Goal: Task Accomplishment & Management: Complete application form

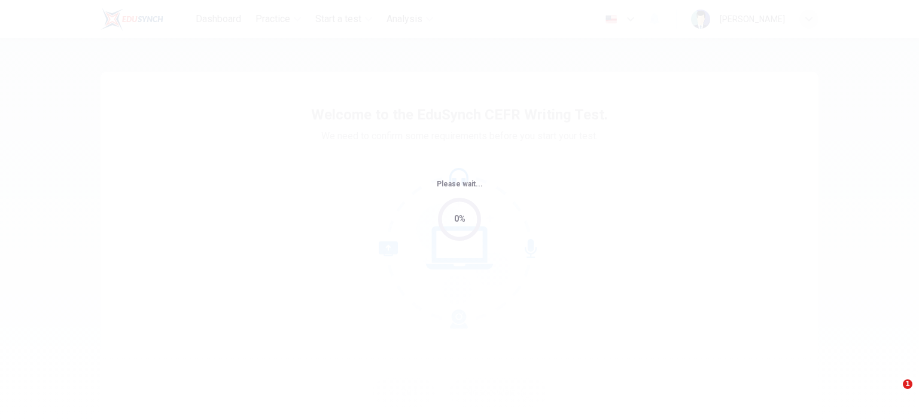
click at [708, 282] on div "Please wait... 0%" at bounding box center [459, 210] width 919 height 420
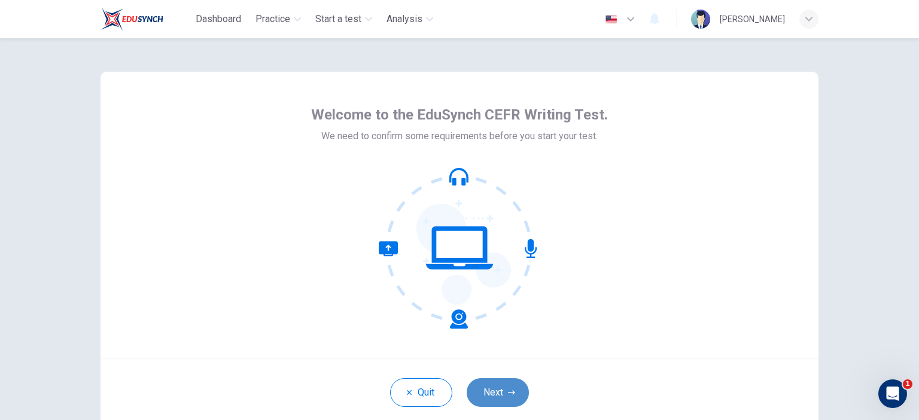
click at [507, 387] on button "Next" at bounding box center [497, 393] width 62 height 29
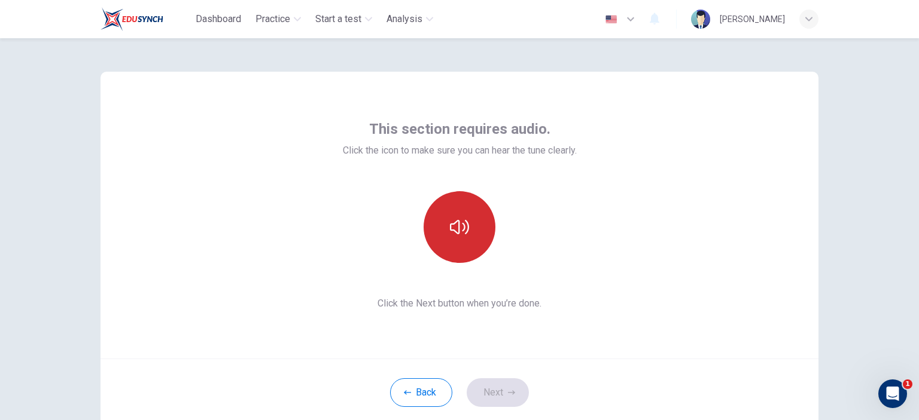
click at [459, 207] on button "button" at bounding box center [459, 227] width 72 height 72
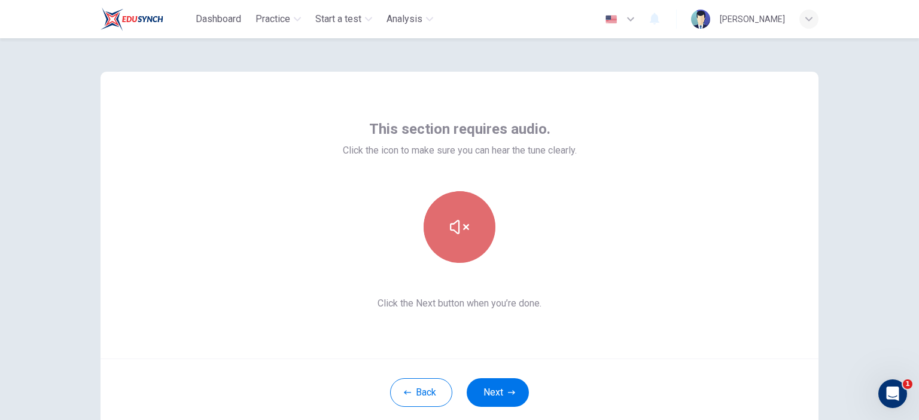
click at [459, 207] on button "button" at bounding box center [459, 227] width 72 height 72
click at [469, 255] on button "button" at bounding box center [459, 227] width 72 height 72
click at [450, 215] on button "button" at bounding box center [459, 227] width 72 height 72
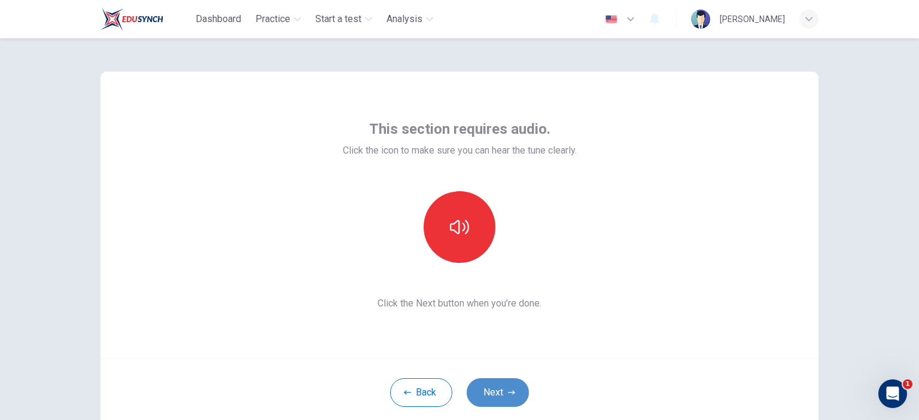
click at [519, 393] on button "Next" at bounding box center [497, 393] width 62 height 29
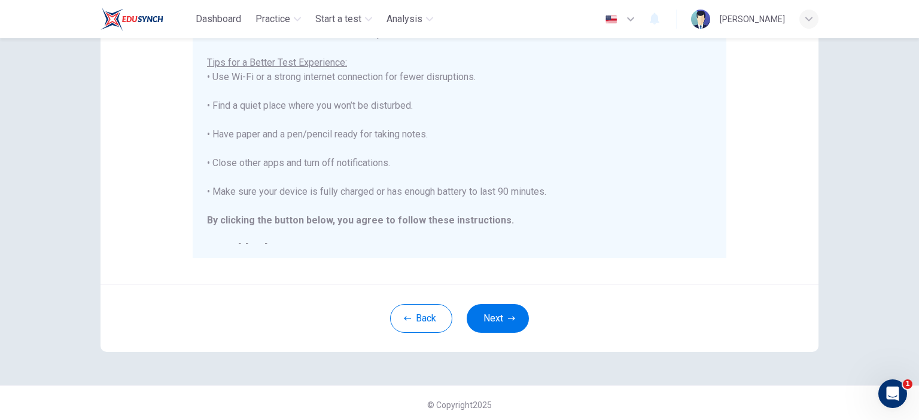
scroll to position [244, 0]
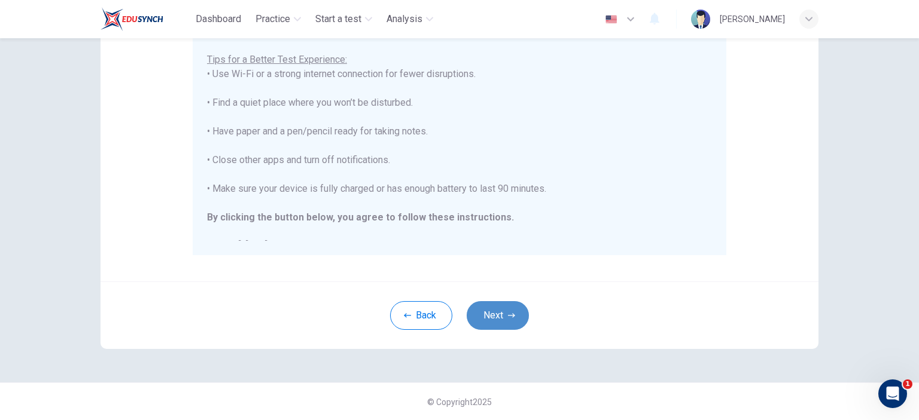
click at [502, 318] on button "Next" at bounding box center [497, 315] width 62 height 29
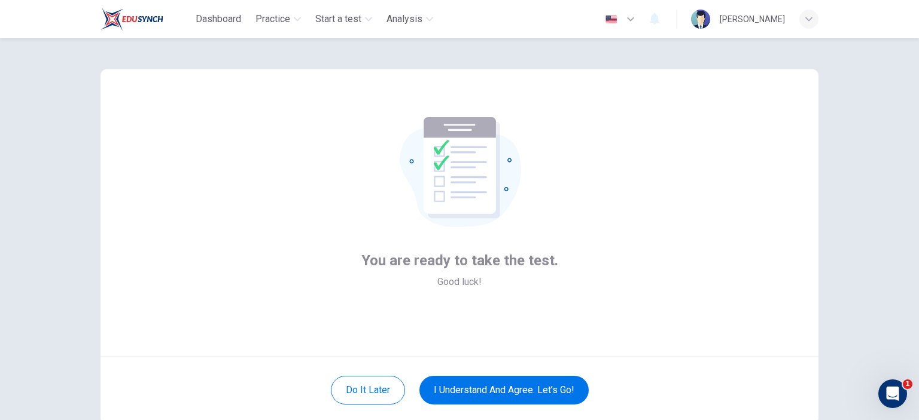
scroll to position [0, 0]
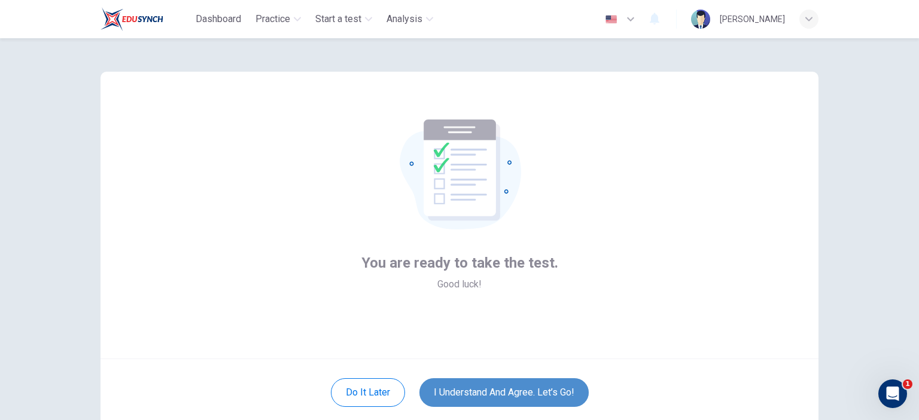
click at [542, 389] on button "I understand and agree. Let’s go!" at bounding box center [503, 393] width 169 height 29
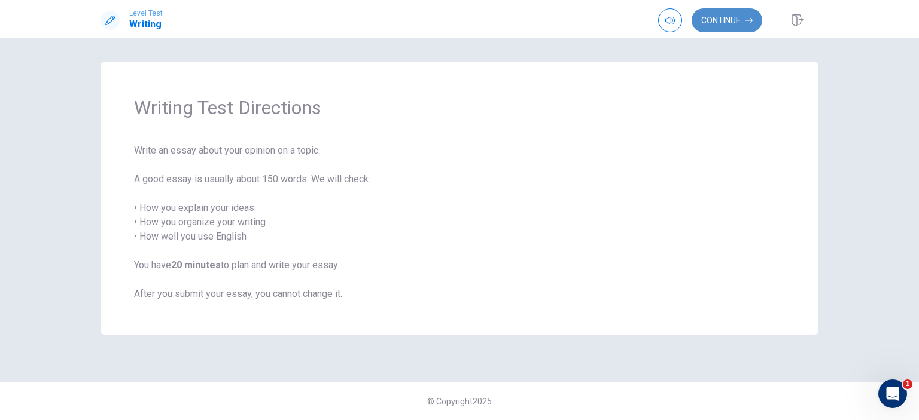
click at [733, 14] on button "Continue" at bounding box center [726, 20] width 71 height 24
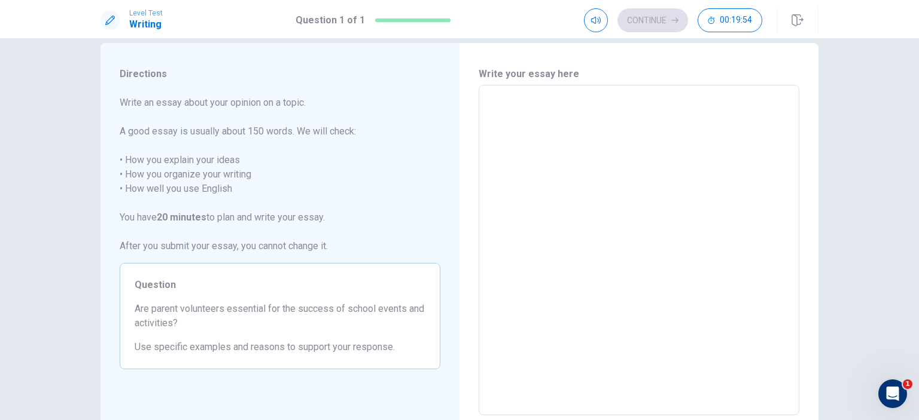
scroll to position [24, 0]
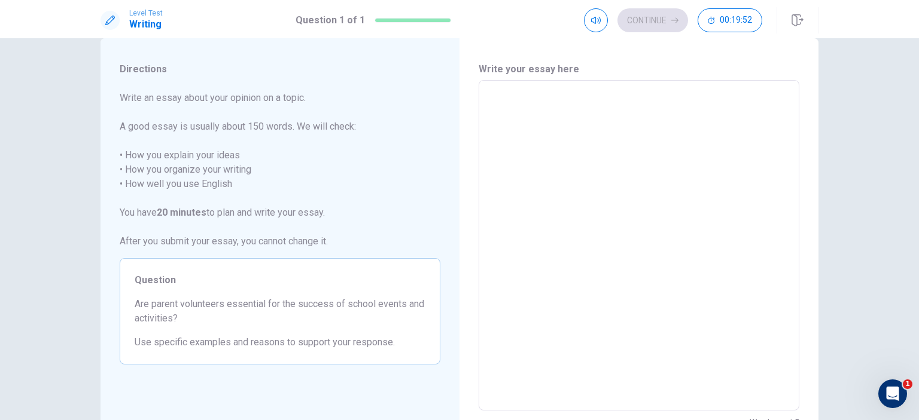
click at [537, 119] on textarea at bounding box center [639, 245] width 304 height 311
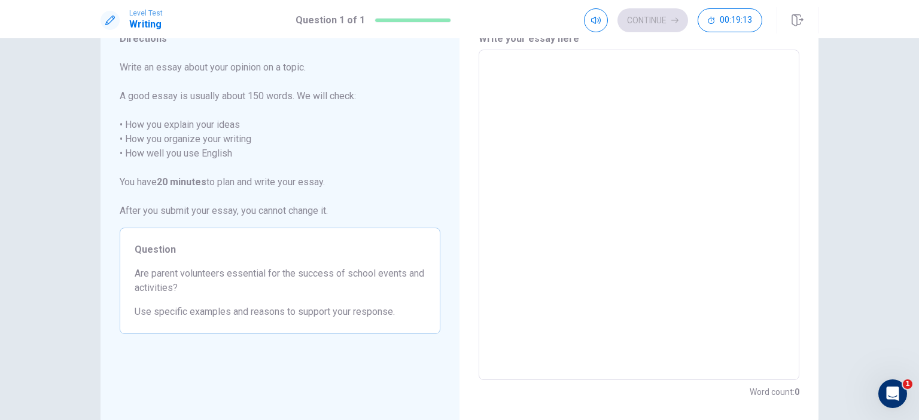
scroll to position [50, 0]
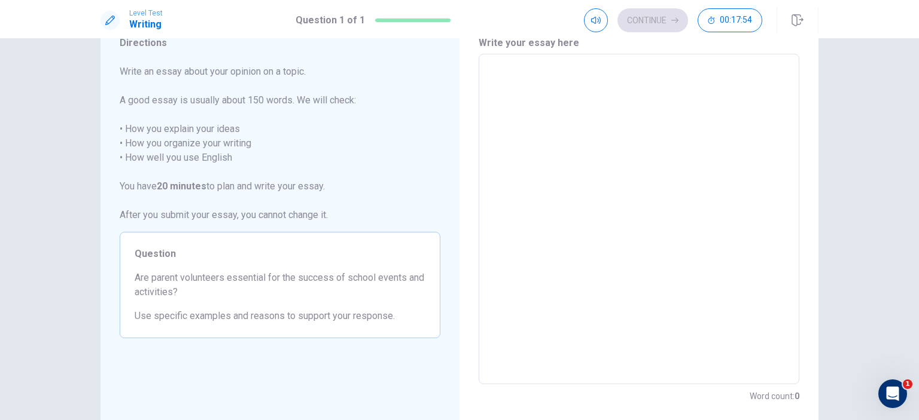
type textarea "I"
type textarea "x"
type textarea "IN"
type textarea "x"
type textarea "IN"
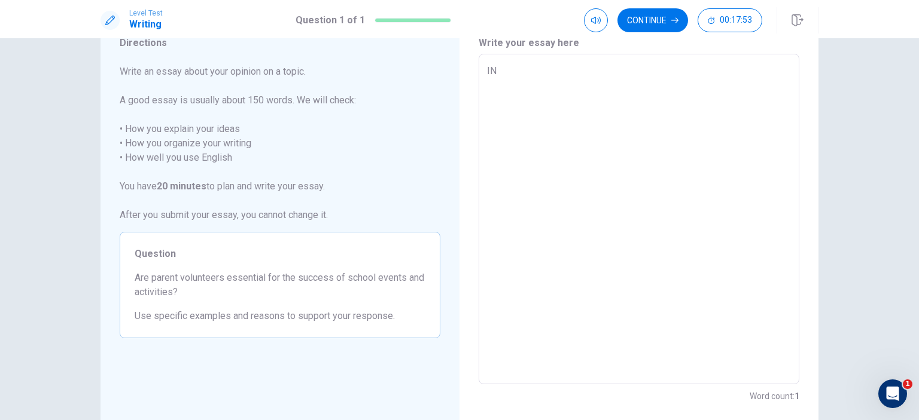
type textarea "x"
type textarea "IN"
type textarea "x"
type textarea "I"
type textarea "x"
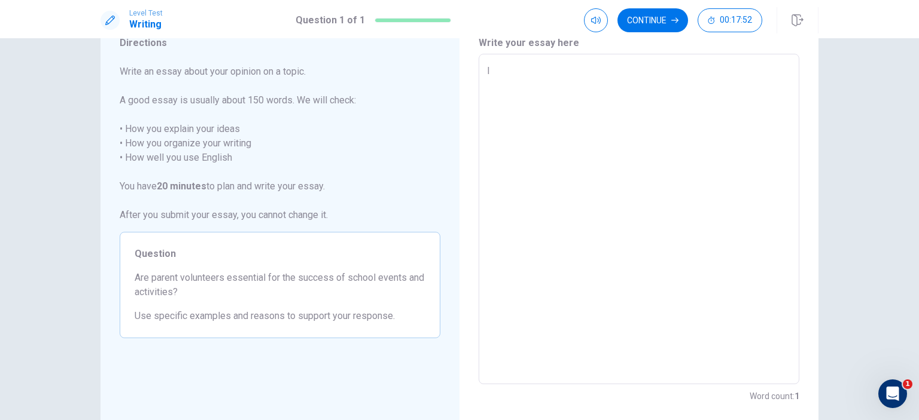
type textarea "In"
type textarea "x"
type textarea "Iny"
type textarea "x"
type textarea "In"
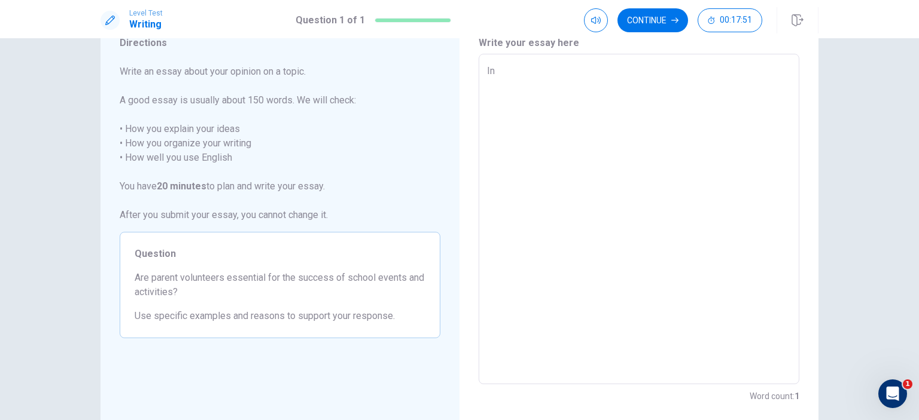
type textarea "x"
type textarea "In"
type textarea "x"
type textarea "In m"
type textarea "x"
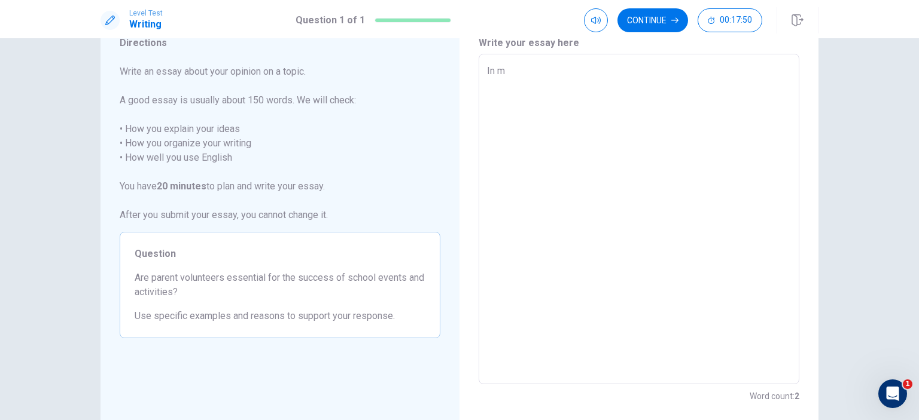
type textarea "In my"
type textarea "x"
type textarea "In my"
type textarea "x"
type textarea "In my o"
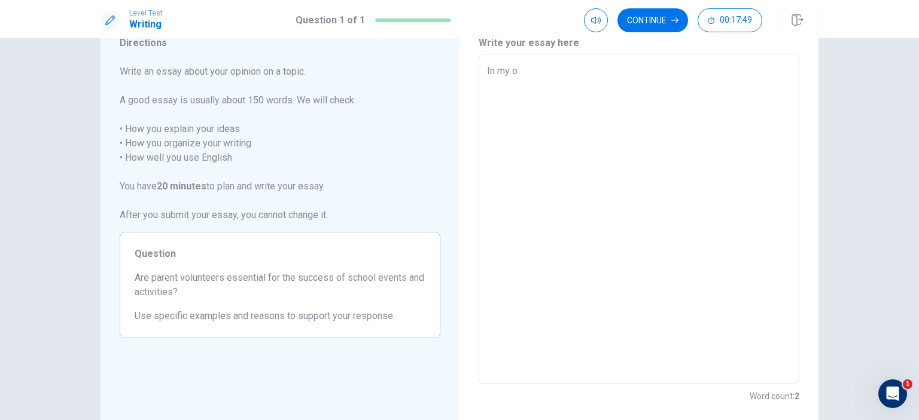
type textarea "x"
type textarea "In my op"
type textarea "x"
type textarea "In my o"
type textarea "x"
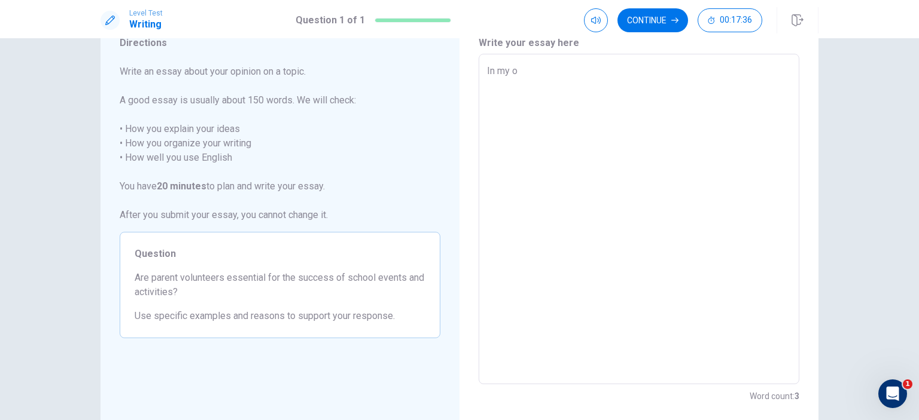
type textarea "In my"
type textarea "x"
type textarea "In my"
type textarea "x"
type textarea "In m"
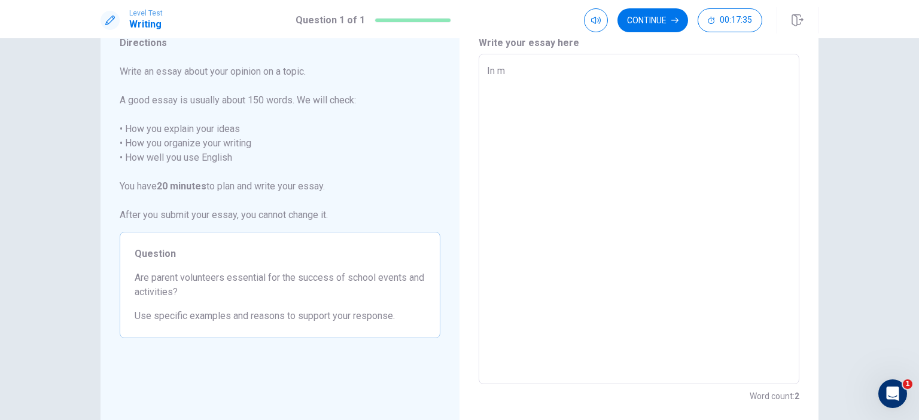
type textarea "x"
type textarea "In"
type textarea "x"
type textarea "In"
type textarea "x"
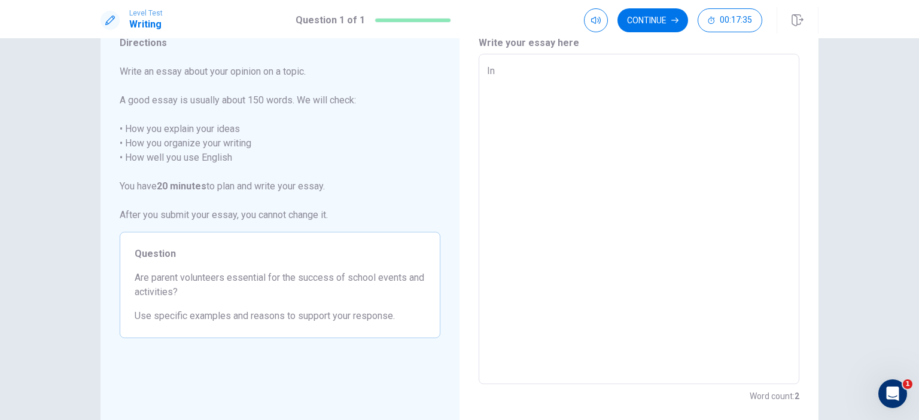
type textarea "I"
type textarea "x"
type textarea "T"
type textarea "x"
type textarea "Th"
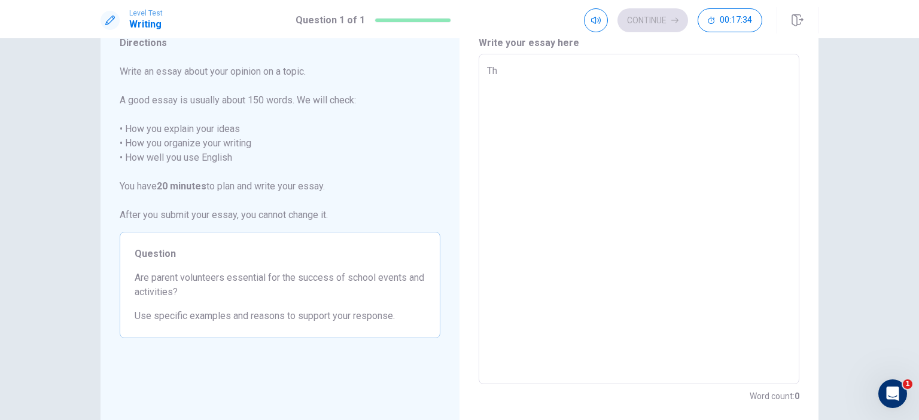
type textarea "x"
type textarea "The"
type textarea "x"
type textarea "The"
type textarea "x"
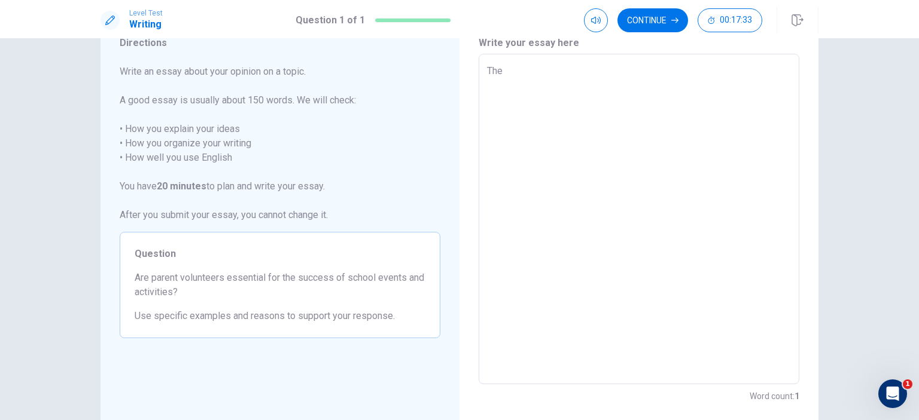
type textarea "The s"
type textarea "x"
type textarea "The su"
type textarea "x"
type textarea "The suc"
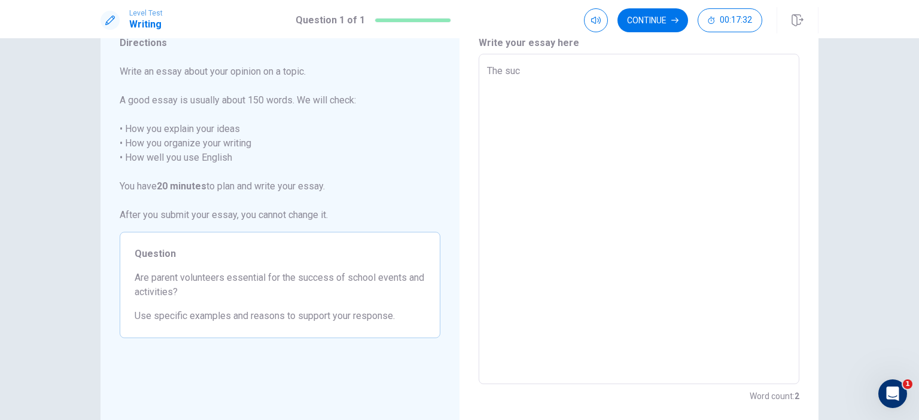
type textarea "x"
type textarea "The suce"
type textarea "x"
type textarea "The suces"
type textarea "x"
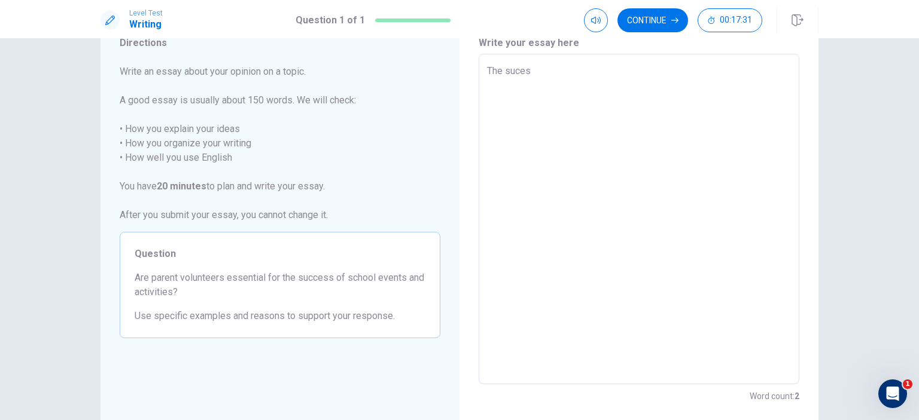
type textarea "The sucess"
type textarea "x"
type textarea "The sucess"
type textarea "x"
type textarea "The sucess o"
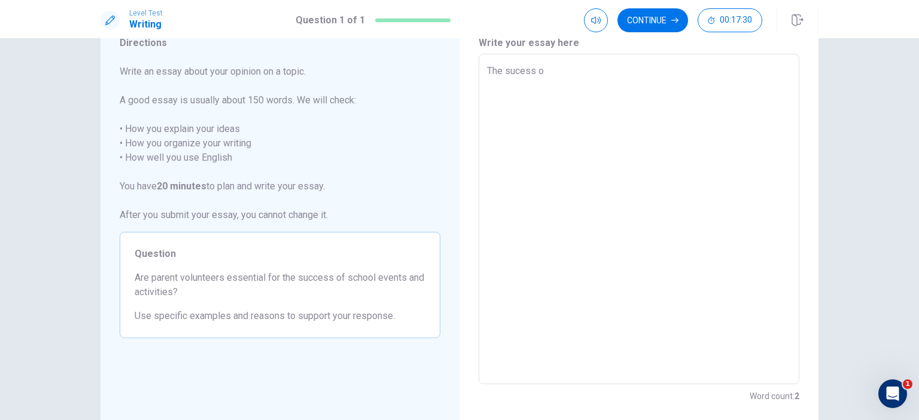
type textarea "x"
type textarea "The sucess of"
type textarea "x"
type textarea "The sucess of"
type textarea "x"
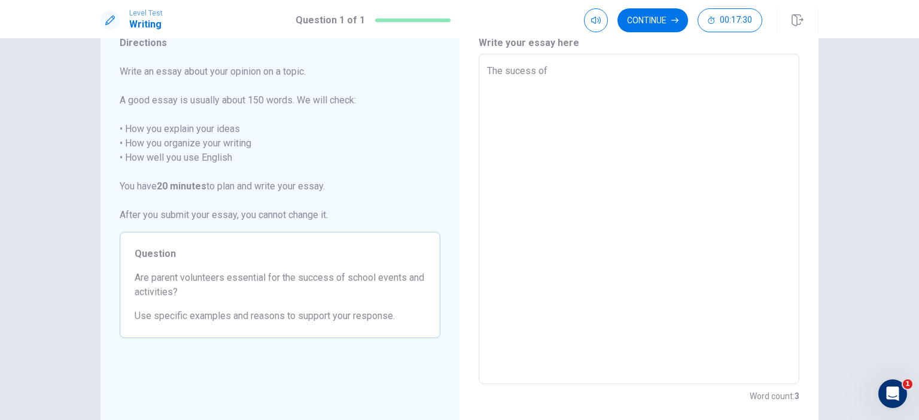
type textarea "The sucess of s"
type textarea "x"
type textarea "The sucess of sc"
type textarea "x"
type textarea "The sucess of sch"
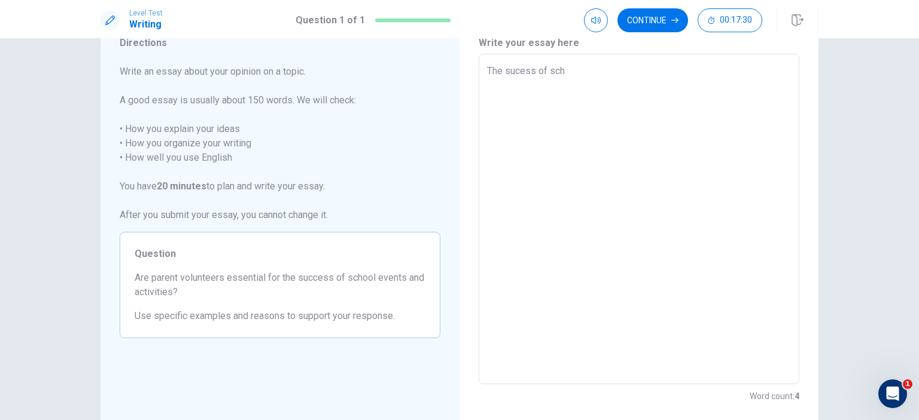
type textarea "x"
type textarea "The sucess of scho"
type textarea "x"
type textarea "The sucess of schoo"
type textarea "x"
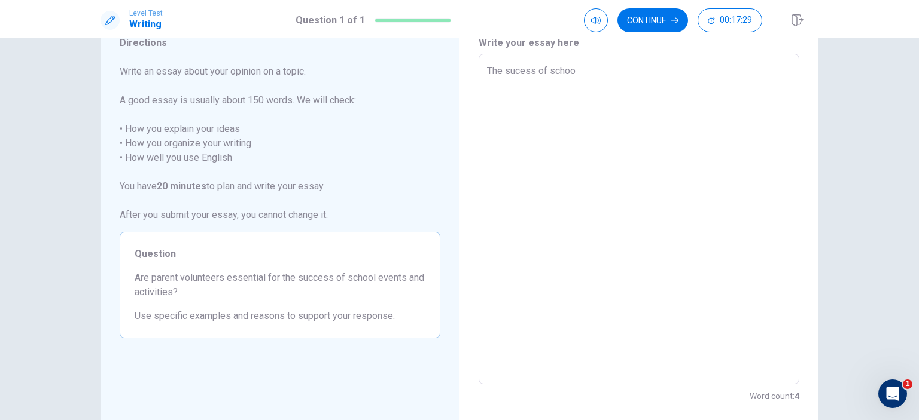
type textarea "The sucess of school"
type textarea "x"
type textarea "The sucess of school"
type textarea "x"
type textarea "The sucess of school e"
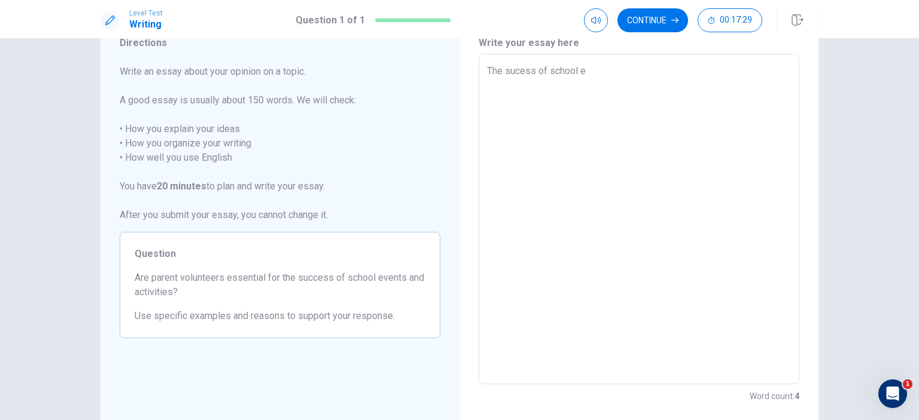
type textarea "x"
type textarea "The sucess of school ev"
type textarea "x"
type textarea "The sucess of school eve"
type textarea "x"
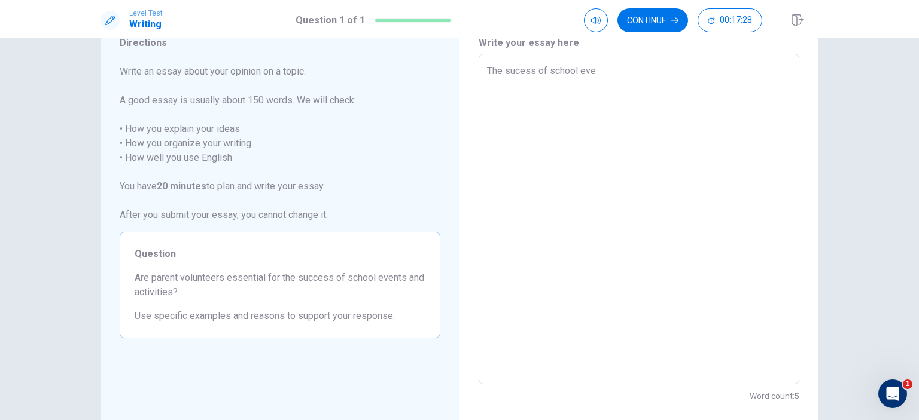
type textarea "The sucess of school even"
type textarea "x"
type textarea "The sucess of school event"
type textarea "x"
type textarea "The sucess of school events"
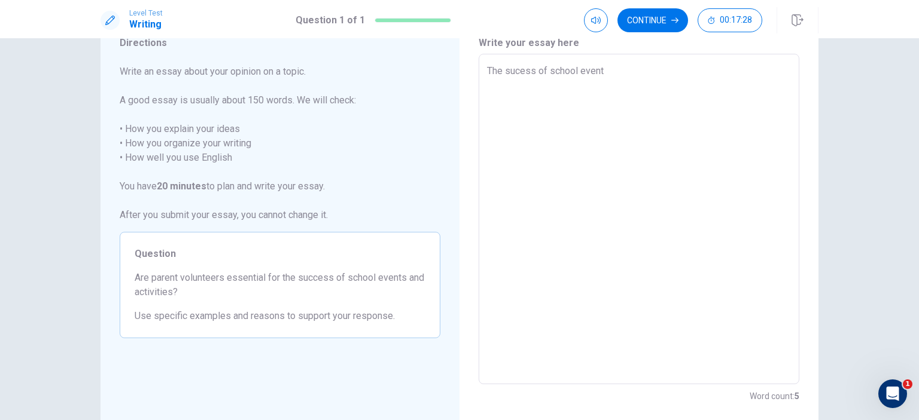
type textarea "x"
type textarea "The sucess of school events"
type textarea "x"
type textarea "The sucess of school events a"
type textarea "x"
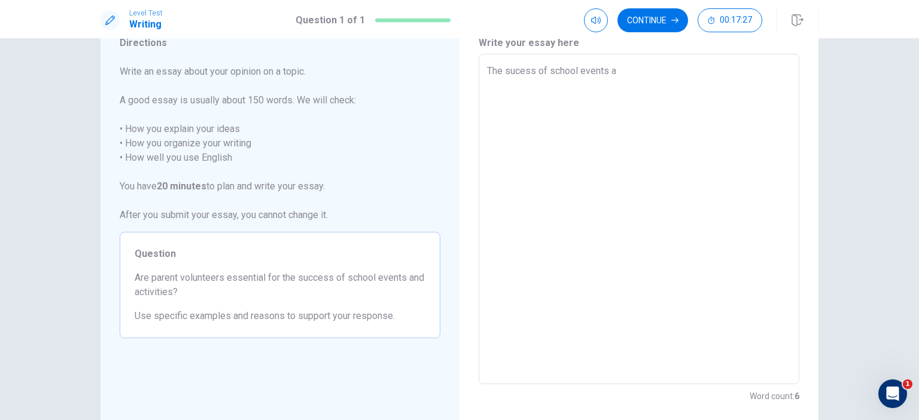
type textarea "The sucess of school events ar"
type textarea "x"
type textarea "The sucess of school events are"
type textarea "x"
type textarea "The sucess of school events are"
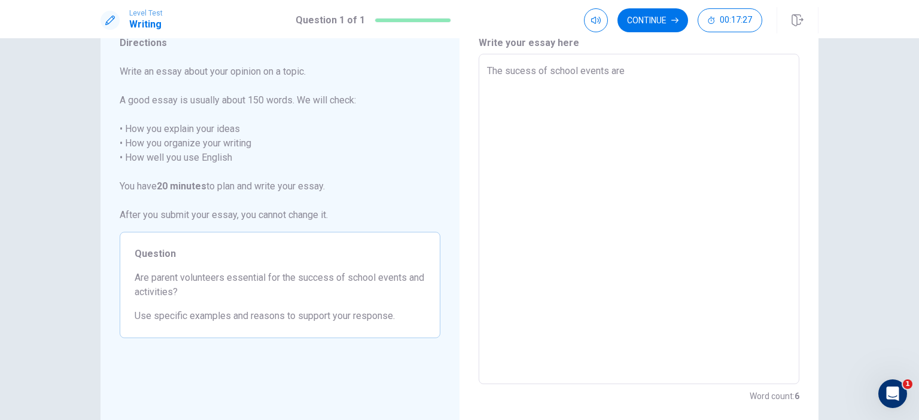
type textarea "x"
type textarea "The sucess of school events are m"
type textarea "x"
type textarea "The sucess of school events are mo"
type textarea "x"
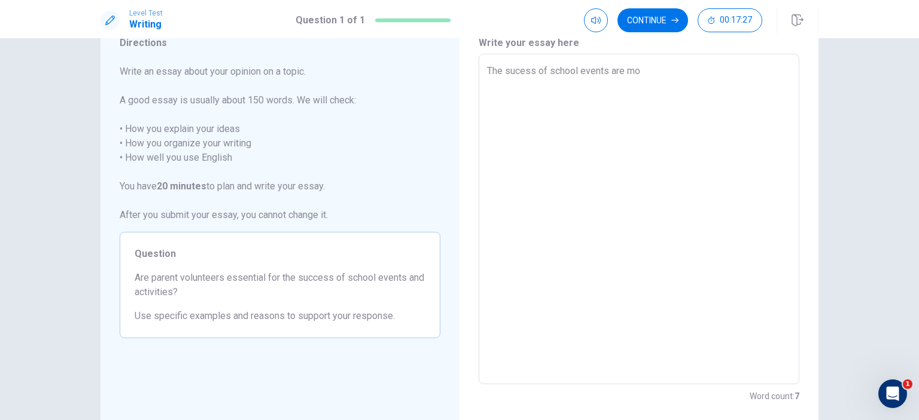
type textarea "The sucess of school events are mos"
type textarea "x"
type textarea "The sucess of school events are most"
type textarea "x"
type textarea "The sucess of school events are mostl"
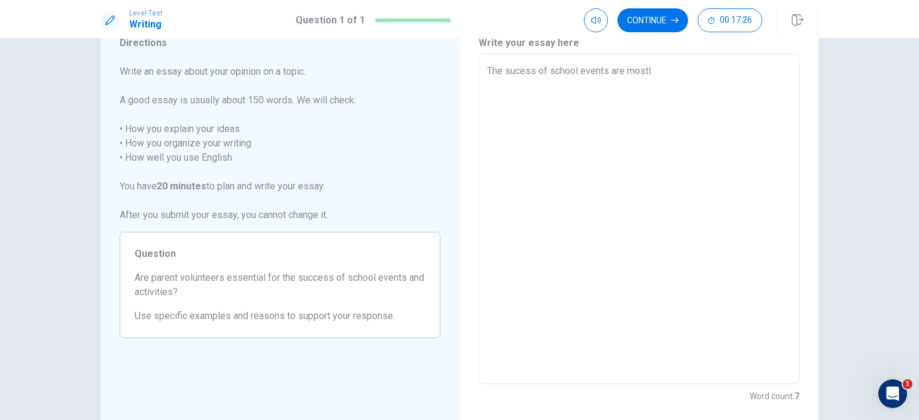
type textarea "x"
type textarea "The sucess of school events are mostly"
type textarea "x"
type textarea "The sucess of school events are mostly"
type textarea "x"
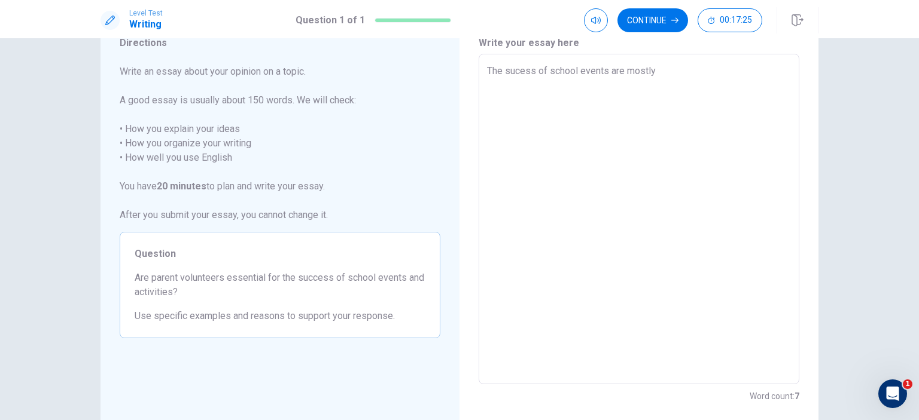
type textarea "The sucess of school events are mostly i"
type textarea "x"
type textarea "The sucess of school events are mostly in"
type textarea "x"
type textarea "The sucess of school events are mostly inf"
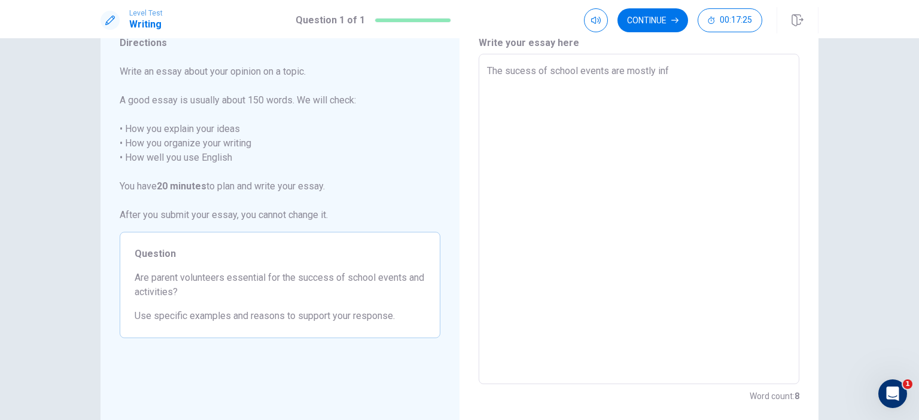
type textarea "x"
type textarea "The sucess of school events are mostly infl"
type textarea "x"
type textarea "The sucess of school events are mostly influ"
type textarea "x"
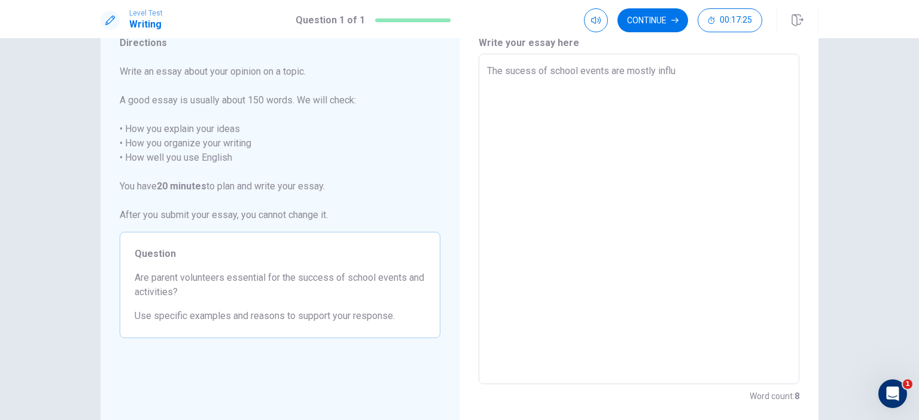
type textarea "The sucess of school events are mostly influe"
type textarea "x"
type textarea "The sucess of school events are mostly influen"
type textarea "x"
type textarea "The sucess of school events are mostly influenc"
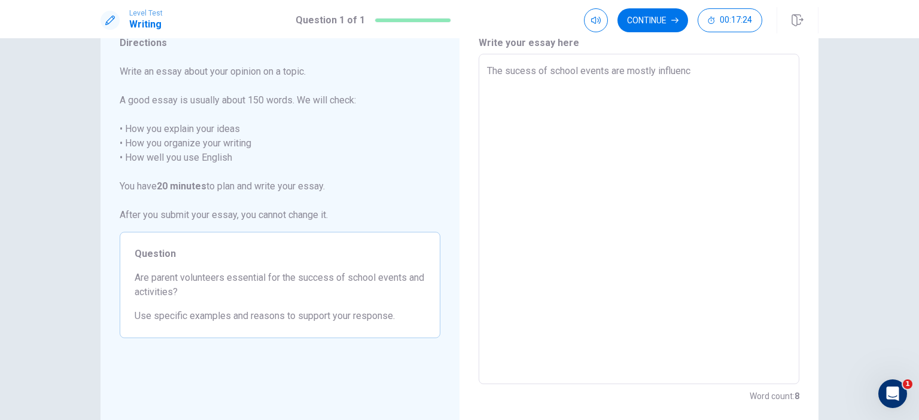
type textarea "x"
type textarea "The sucess of school events are mostly influence"
type textarea "x"
type textarea "The sucess of school events are mostly influenced"
type textarea "x"
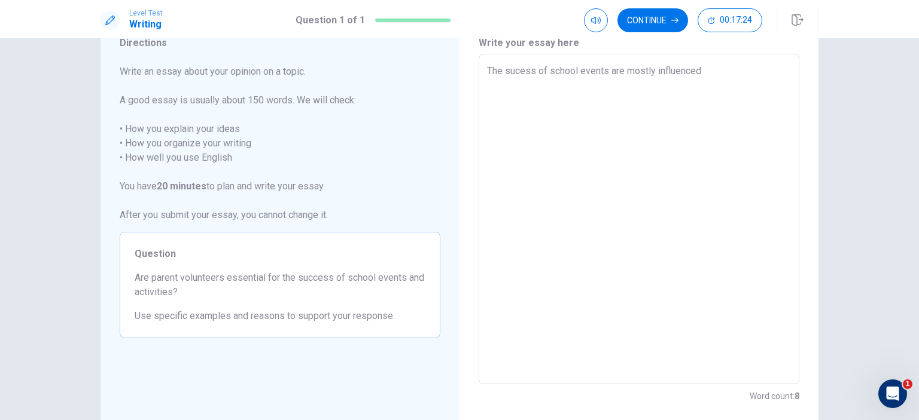
type textarea "The sucess of school events are mostly influenced"
type textarea "x"
type textarea "The sucess of school events are mostly influenced b"
type textarea "x"
type textarea "The sucess of school events are mostly influenced bu"
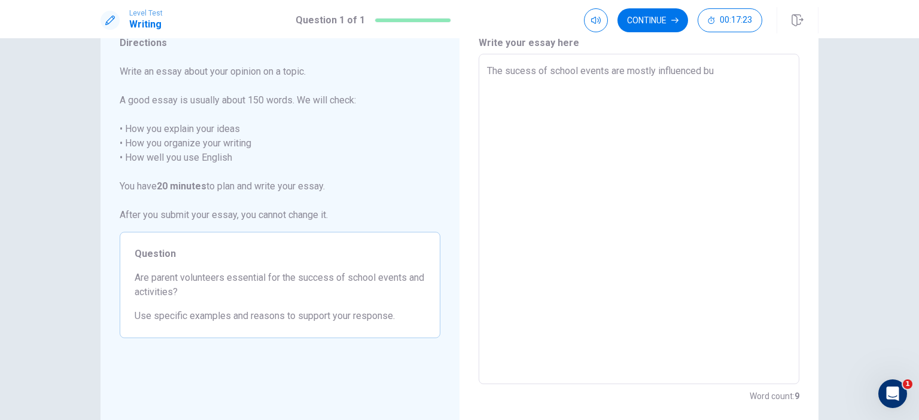
type textarea "x"
type textarea "The sucess of school events are mostly influenced b"
type textarea "x"
type textarea "The sucess of school events are mostly influenced by"
type textarea "x"
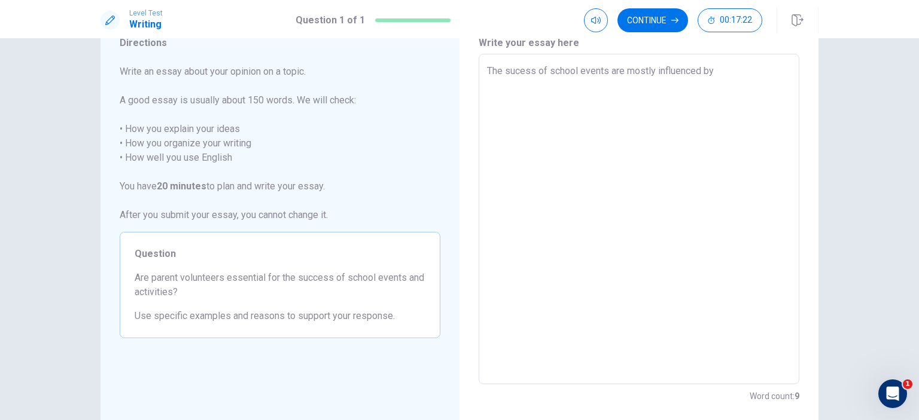
type textarea "The sucess of school events are mostly influenced by"
type textarea "x"
type textarea "The sucess of school events are mostly influenced by t"
type textarea "x"
type textarea "The sucess of school events are mostly influenced by th"
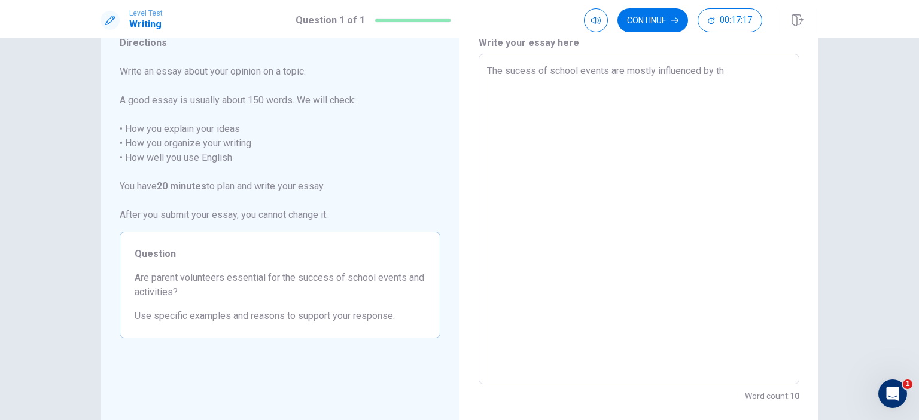
type textarea "x"
type textarea "The sucess of school events are mostly influenced by the"
type textarea "x"
type textarea "The sucess of school events are mostly influenced by the"
type textarea "x"
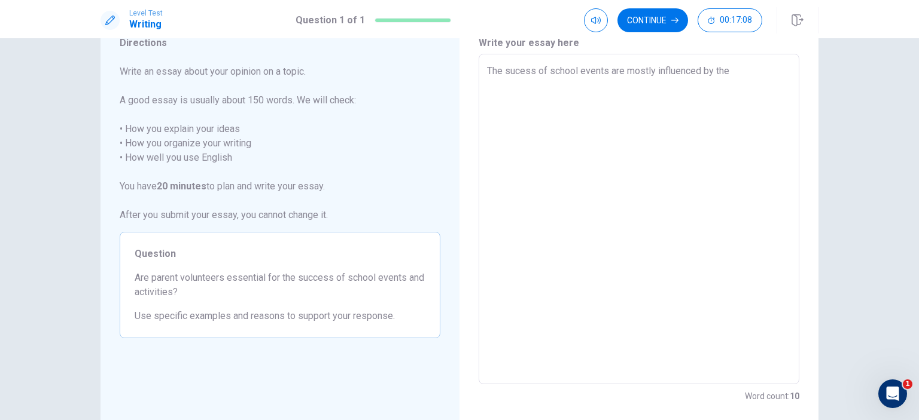
type textarea "The sucess of school events are mostly influenced by the"
type textarea "x"
type textarea "The sucess of school events are mostly influenced by th"
type textarea "x"
type textarea "The sucess of school events are mostly influenced by t"
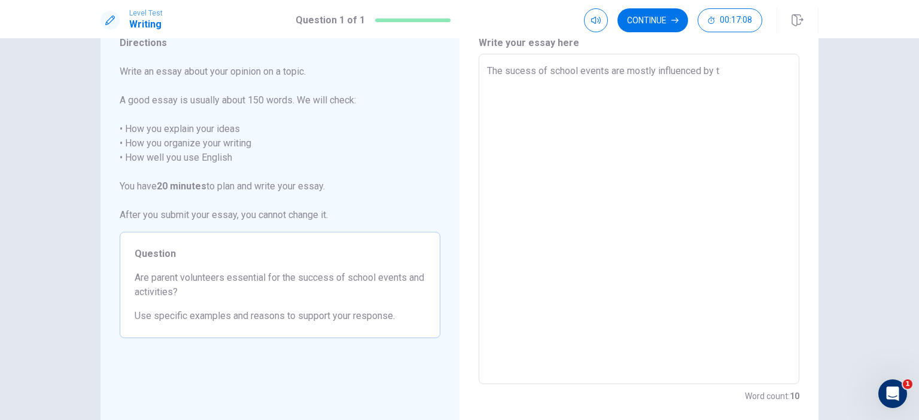
type textarea "x"
type textarea "The sucess of school events are mostly influenced by"
type textarea "x"
type textarea "The sucess of school events are mostly influenced by"
type textarea "x"
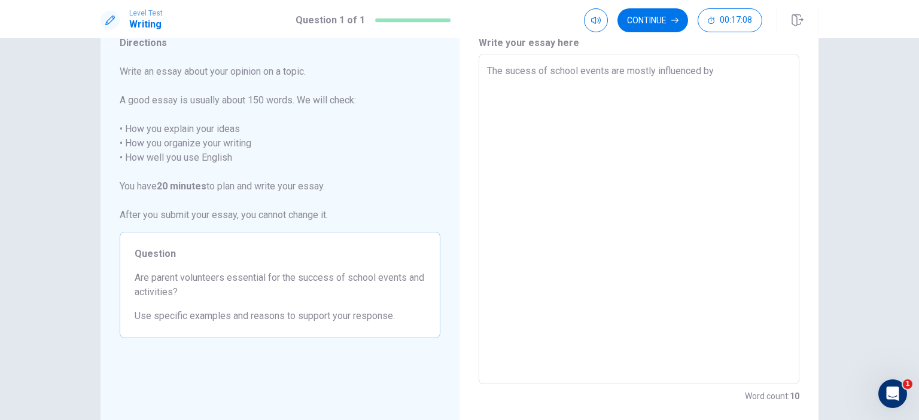
type textarea "The sucess of school events are mostly influenced b"
type textarea "x"
type textarea "The sucess of school events are mostly influenced"
type textarea "x"
type textarea "The sucess of school events are mostly influenced"
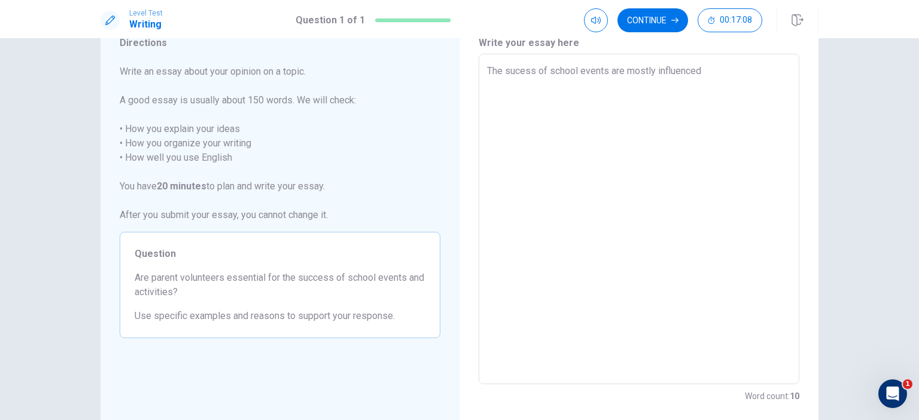
type textarea "x"
type textarea "The sucess of school events are mostly influence"
type textarea "x"
type textarea "The sucess of school events are mostly influenc"
type textarea "x"
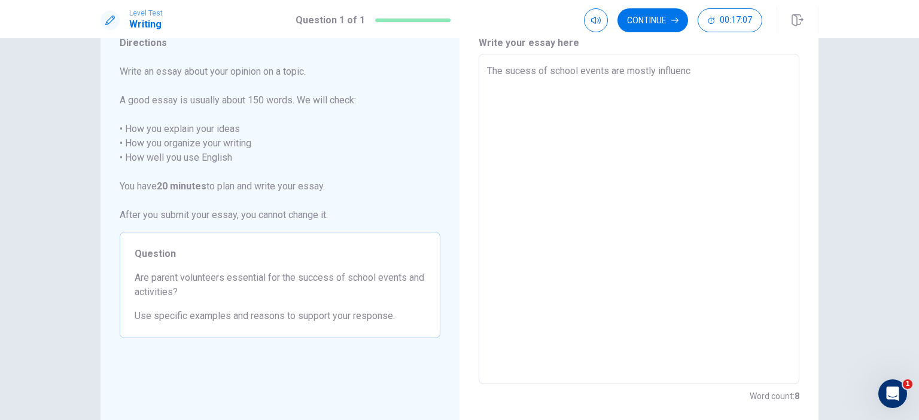
type textarea "The sucess of school events are mostly influen"
type textarea "x"
type textarea "The sucess of school events are mostly influe"
type textarea "x"
type textarea "The sucess of school events are mostly influ"
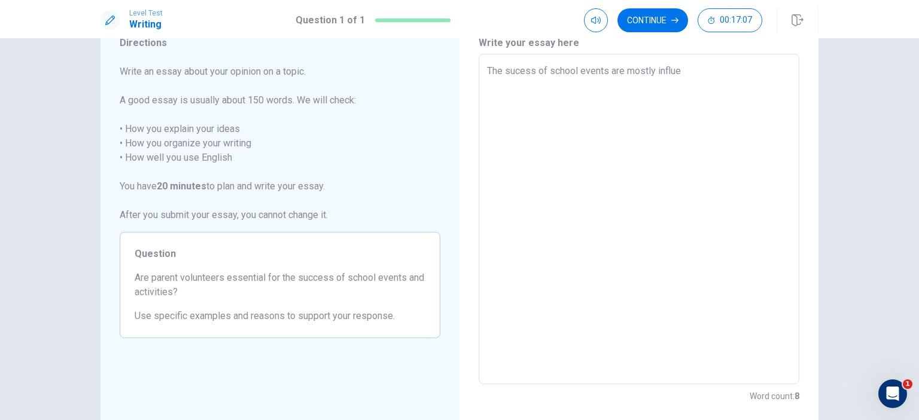
type textarea "x"
type textarea "The sucess of school events are mostly infl"
type textarea "x"
type textarea "The sucess of school events are mostly inf"
type textarea "x"
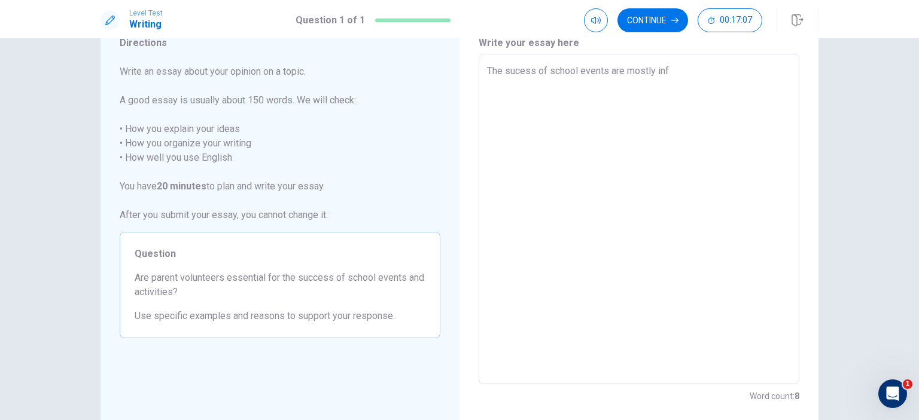
type textarea "The sucess of school events are mostly in"
type textarea "x"
type textarea "The sucess of school events are mostly i"
type textarea "x"
type textarea "The sucess of school events are mostly"
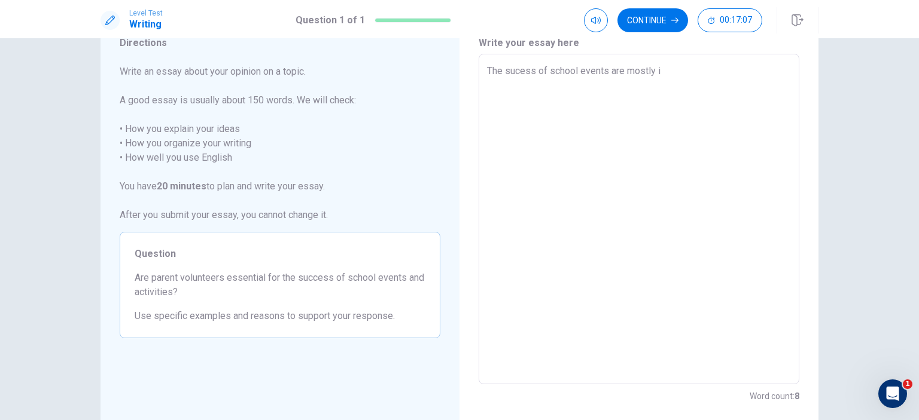
type textarea "x"
type textarea "The sucess of school events are most"
type textarea "x"
type textarea "The sucess of school events are mos"
type textarea "x"
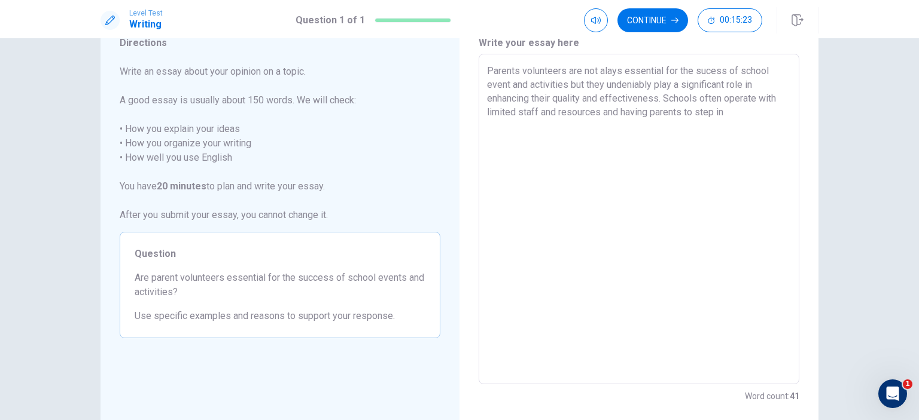
click at [732, 114] on textarea "Parents volunteers are not alays essential for the sucess of school event and a…" at bounding box center [639, 219] width 304 height 311
click at [546, 142] on textarea "Parents volunteers are not always essential for the sucess of school event and …" at bounding box center [639, 219] width 304 height 311
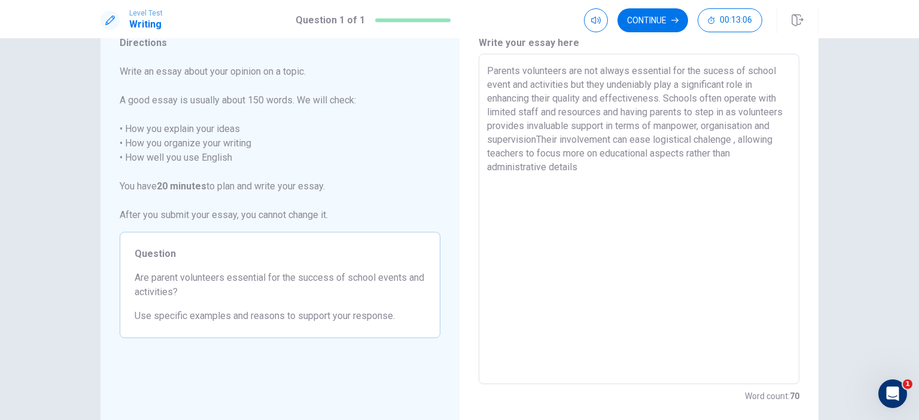
click at [704, 142] on textarea "Parents volunteers are not always essential for the sucess of school event and …" at bounding box center [639, 219] width 304 height 311
click at [611, 224] on textarea "Parents volunteers are not always essential for the sucess of school event and …" at bounding box center [639, 219] width 304 height 311
click at [735, 137] on textarea "Parents volunteers are not always essential for the sucess of school event and …" at bounding box center [639, 219] width 304 height 311
click at [582, 167] on textarea "Parents volunteers are not always essential for the sucess of school event and …" at bounding box center [639, 219] width 304 height 311
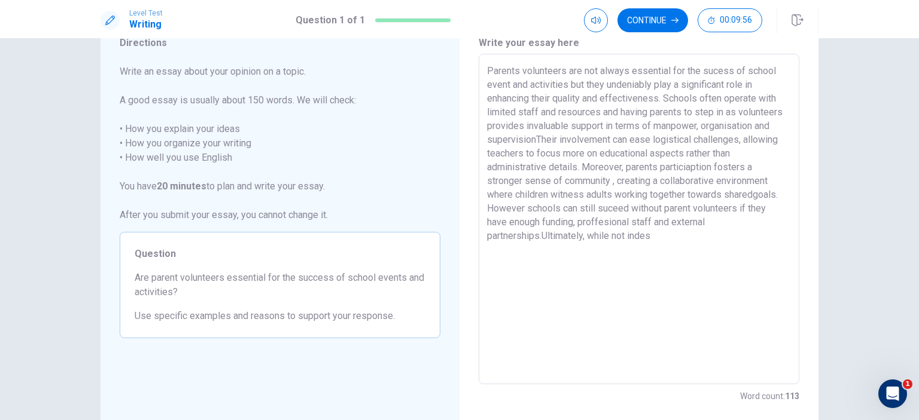
click at [539, 237] on textarea "Parents volunteers are not always essential for the sucess of school event and …" at bounding box center [639, 219] width 304 height 311
click at [598, 236] on textarea "Parents volunteers are not always essential for the sucess of school event and …" at bounding box center [639, 219] width 304 height 311
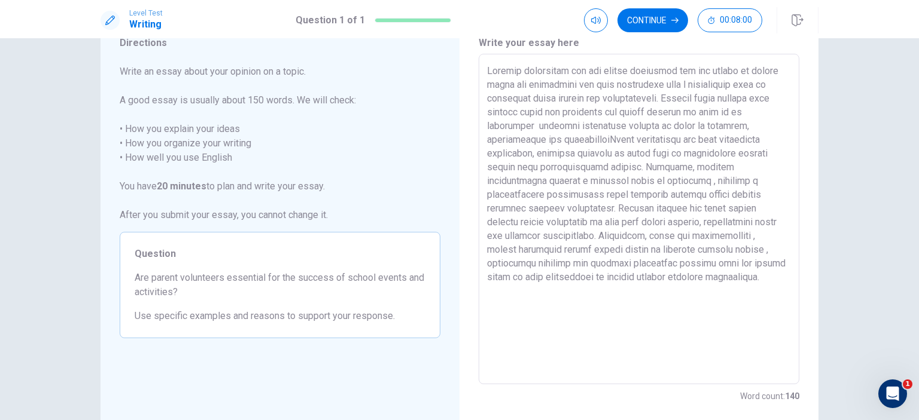
click at [498, 279] on textarea at bounding box center [639, 219] width 304 height 311
click at [506, 86] on textarea at bounding box center [639, 219] width 304 height 311
click at [572, 83] on textarea at bounding box center [639, 219] width 304 height 311
click at [532, 142] on textarea at bounding box center [639, 219] width 304 height 311
click at [755, 196] on textarea at bounding box center [639, 219] width 304 height 311
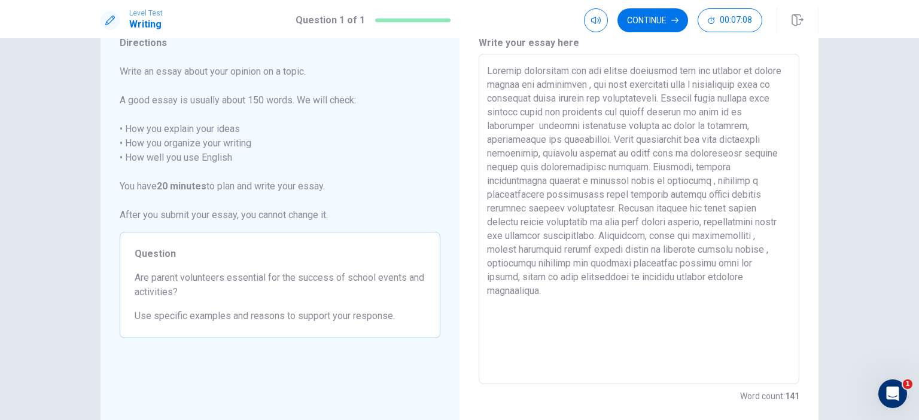
click at [751, 197] on textarea at bounding box center [639, 219] width 304 height 311
click at [680, 239] on textarea at bounding box center [639, 219] width 304 height 311
click at [643, 279] on textarea at bounding box center [639, 219] width 304 height 311
click at [646, 276] on textarea at bounding box center [639, 219] width 304 height 311
click at [518, 71] on textarea at bounding box center [639, 219] width 304 height 311
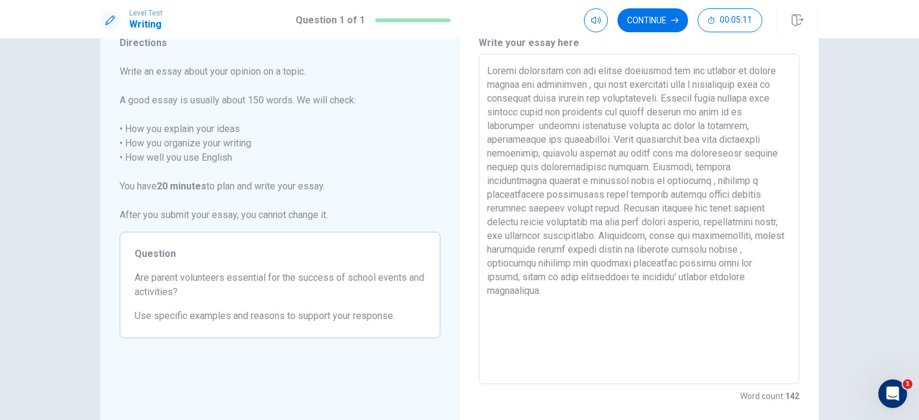
click at [651, 275] on textarea at bounding box center [639, 219] width 304 height 311
click at [726, 251] on textarea at bounding box center [639, 219] width 304 height 311
click at [722, 277] on textarea at bounding box center [639, 219] width 304 height 311
drag, startPoint x: 646, startPoint y: 277, endPoint x: 688, endPoint y: 289, distance: 43.0
click at [688, 289] on textarea at bounding box center [639, 219] width 304 height 311
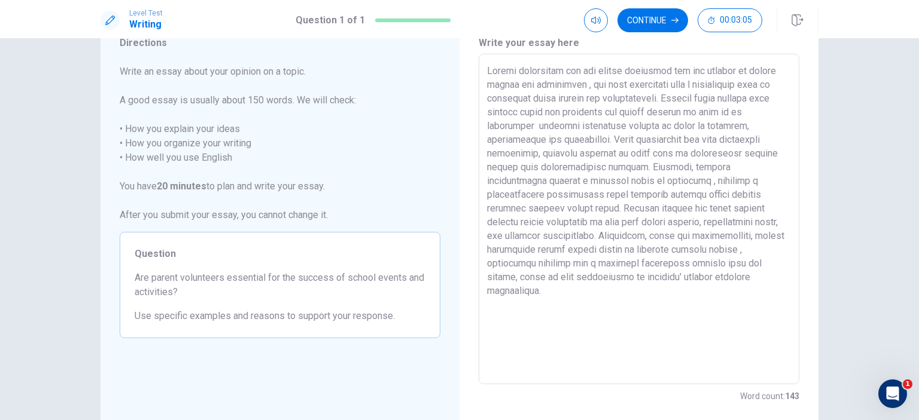
click at [483, 70] on div "x ​" at bounding box center [638, 219] width 321 height 331
click at [708, 251] on textarea at bounding box center [639, 219] width 304 height 311
click at [521, 209] on textarea at bounding box center [639, 219] width 304 height 311
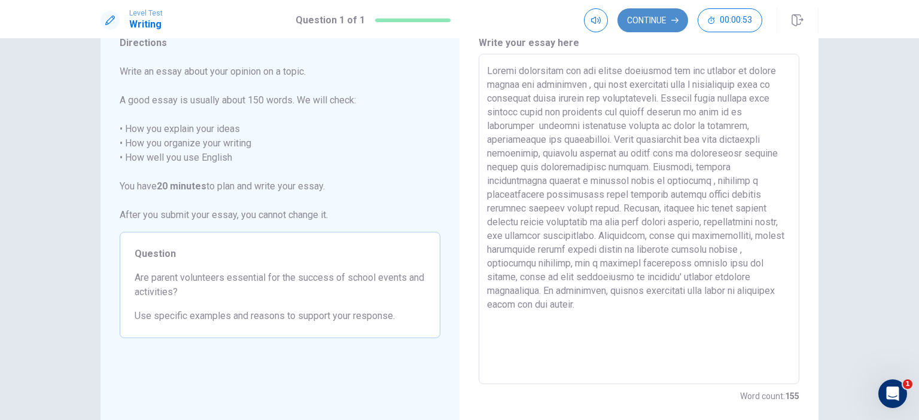
click at [667, 23] on button "Continue" at bounding box center [652, 20] width 71 height 24
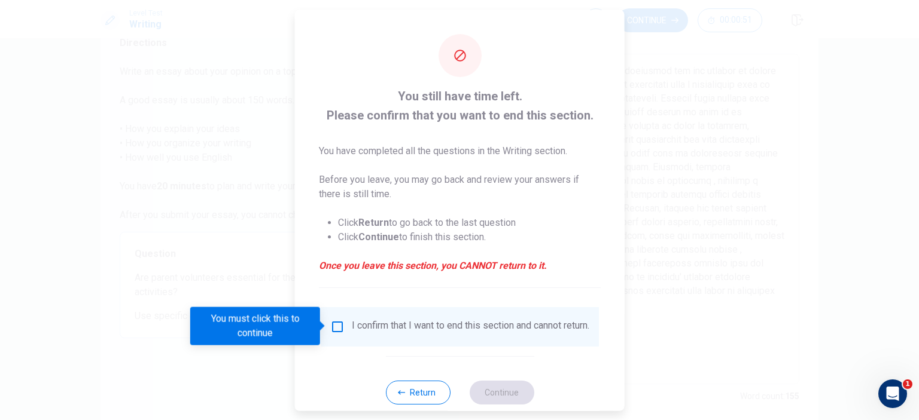
click at [337, 334] on div "I confirm that I want to end this section and cannot return." at bounding box center [459, 326] width 259 height 14
click at [337, 327] on input "You must click this to continue" at bounding box center [337, 326] width 14 height 14
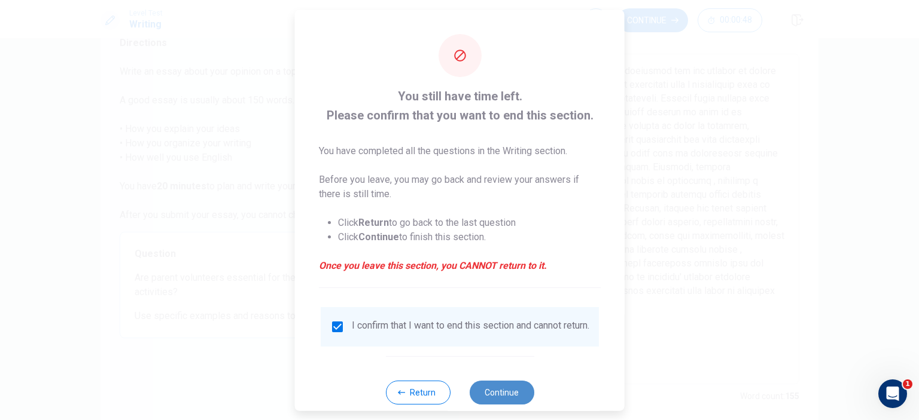
click at [509, 392] on button "Continue" at bounding box center [501, 392] width 65 height 24
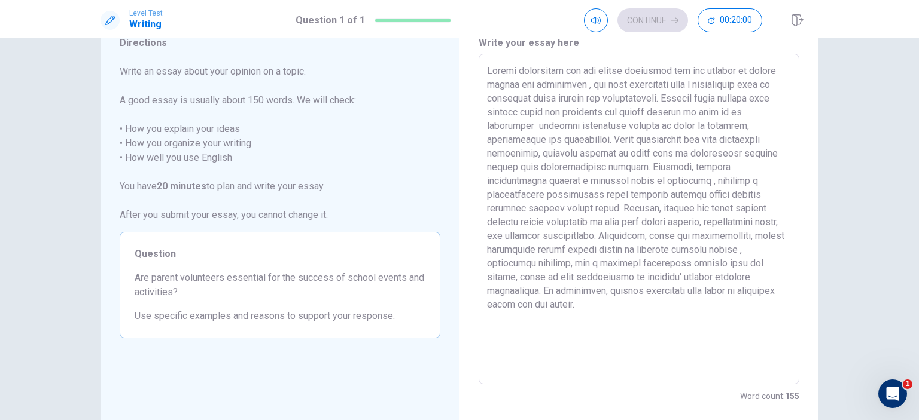
scroll to position [14, 0]
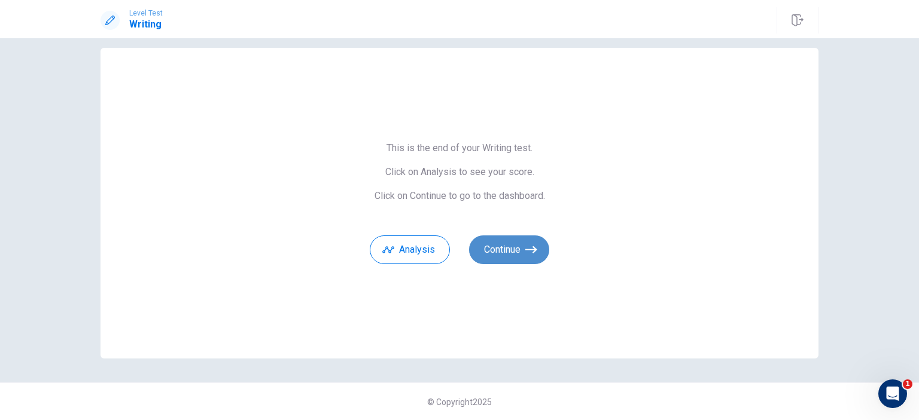
click at [537, 248] on button "Continue" at bounding box center [509, 250] width 80 height 29
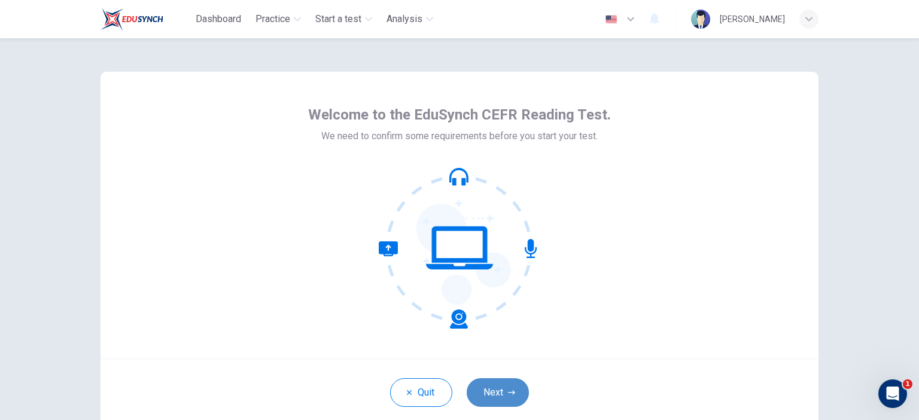
click at [497, 394] on button "Next" at bounding box center [497, 393] width 62 height 29
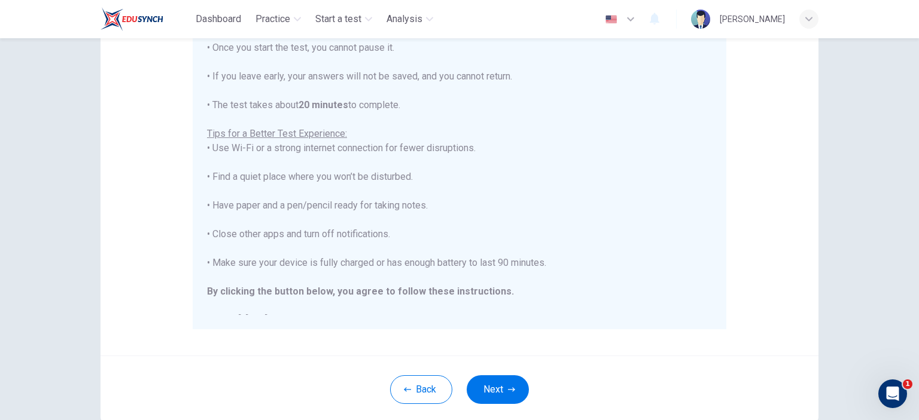
scroll to position [14, 0]
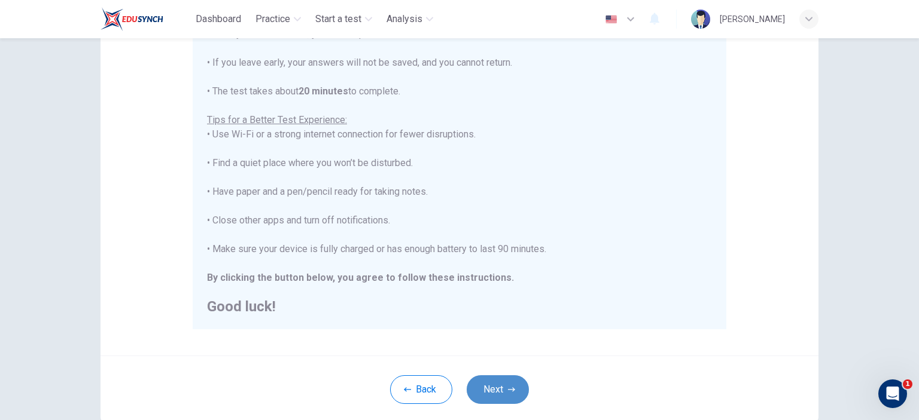
click at [509, 390] on icon "button" at bounding box center [511, 389] width 7 height 4
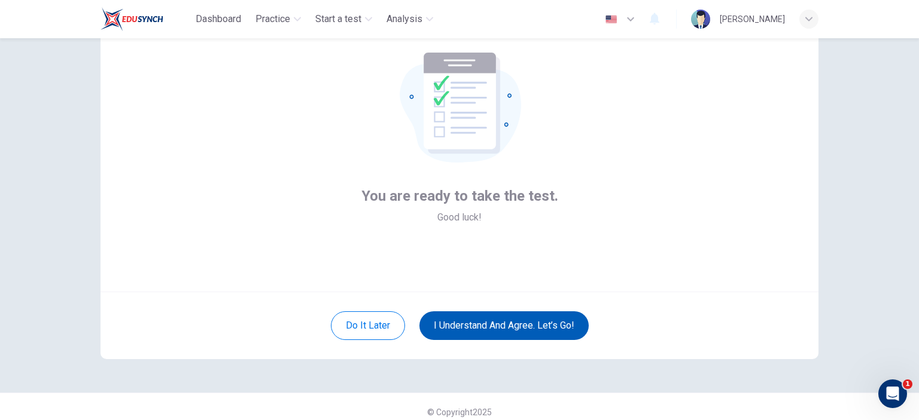
scroll to position [77, 0]
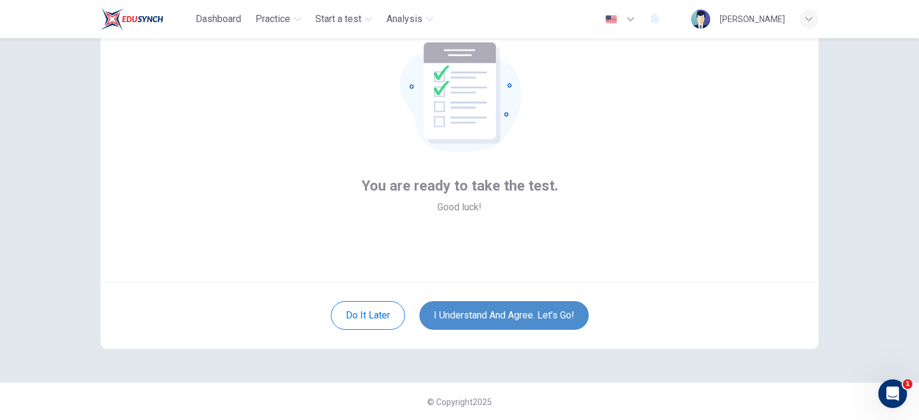
click at [509, 319] on button "I understand and agree. Let’s go!" at bounding box center [503, 315] width 169 height 29
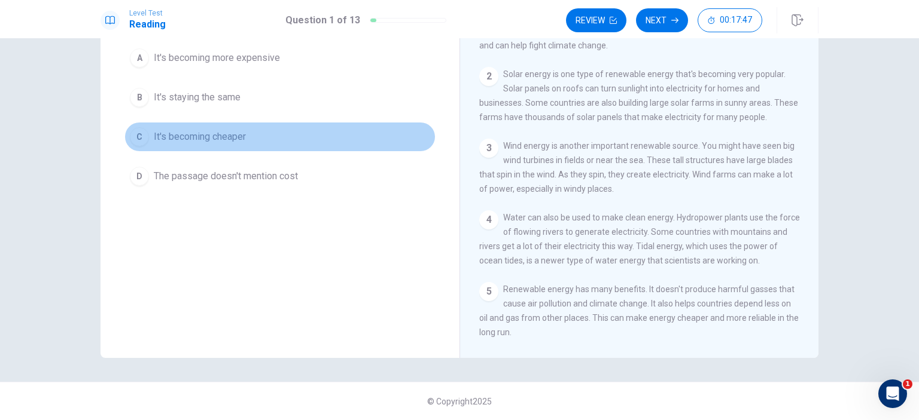
click at [214, 143] on span "It's becoming cheaper" at bounding box center [200, 137] width 92 height 14
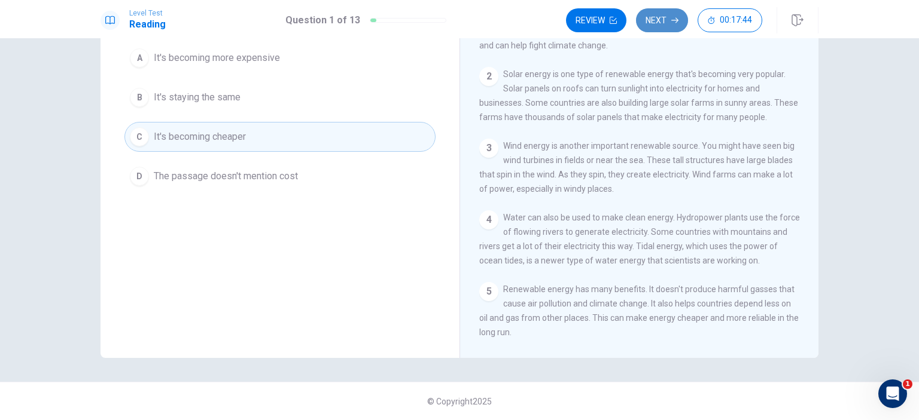
click at [658, 17] on button "Next" at bounding box center [662, 20] width 52 height 24
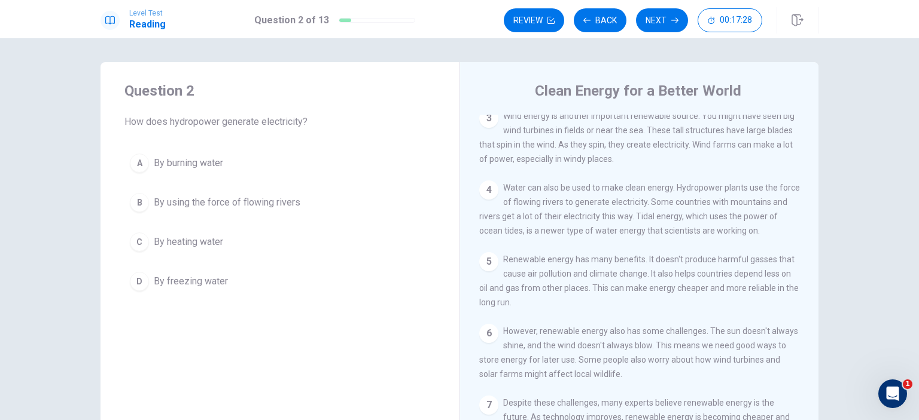
scroll to position [153, 0]
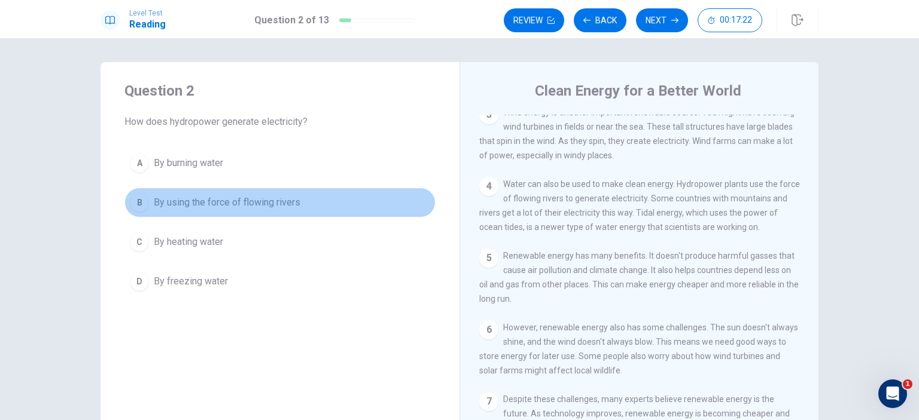
click at [248, 203] on span "By using the force of flowing rivers" at bounding box center [227, 203] width 147 height 14
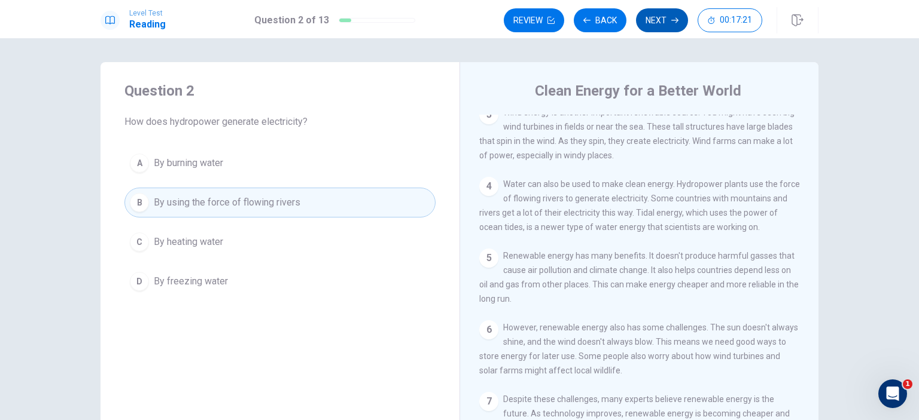
click at [652, 21] on button "Next" at bounding box center [662, 20] width 52 height 24
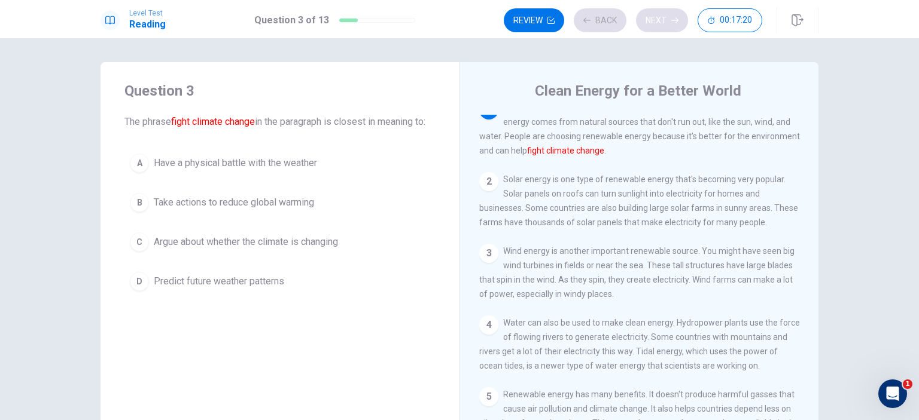
scroll to position [0, 0]
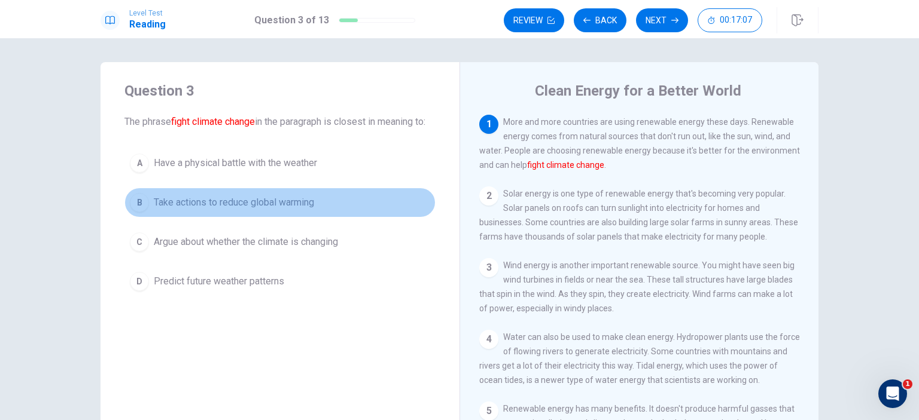
click at [287, 210] on span "Take actions to reduce global warming" at bounding box center [234, 203] width 160 height 14
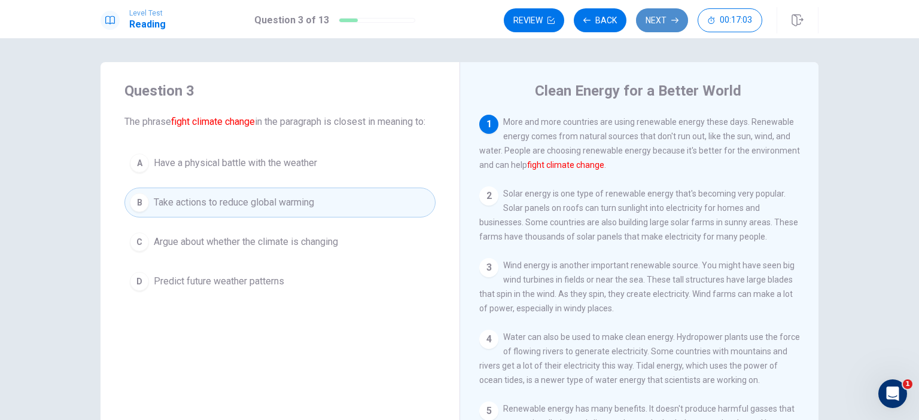
click at [670, 20] on button "Next" at bounding box center [662, 20] width 52 height 24
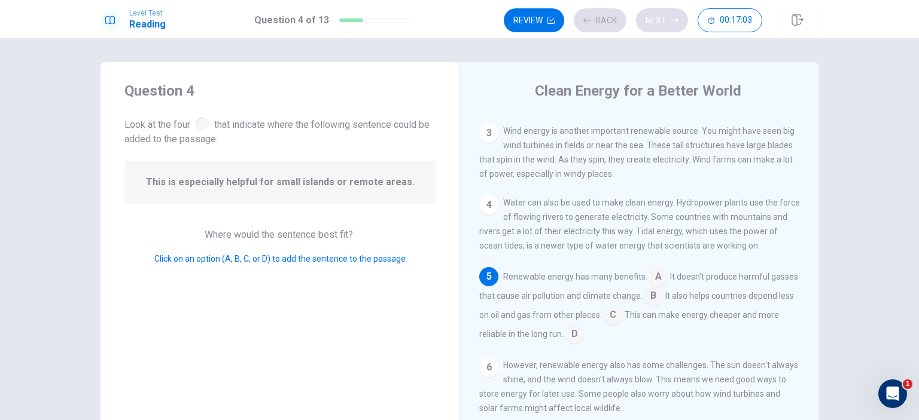
scroll to position [147, 0]
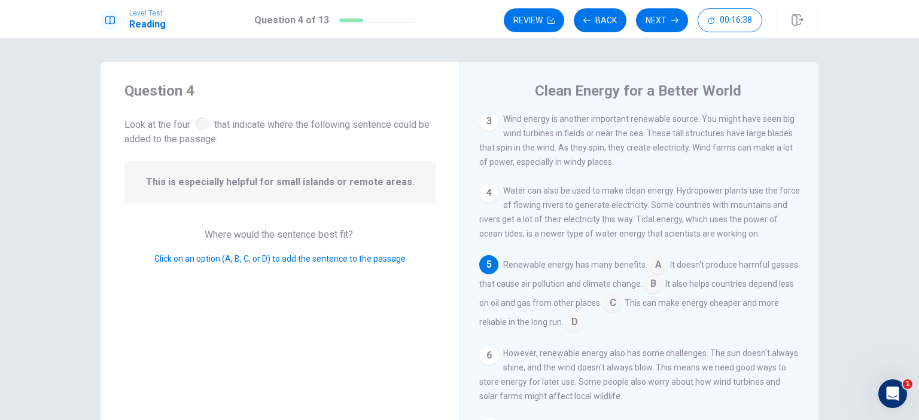
click at [622, 313] on input at bounding box center [612, 304] width 19 height 19
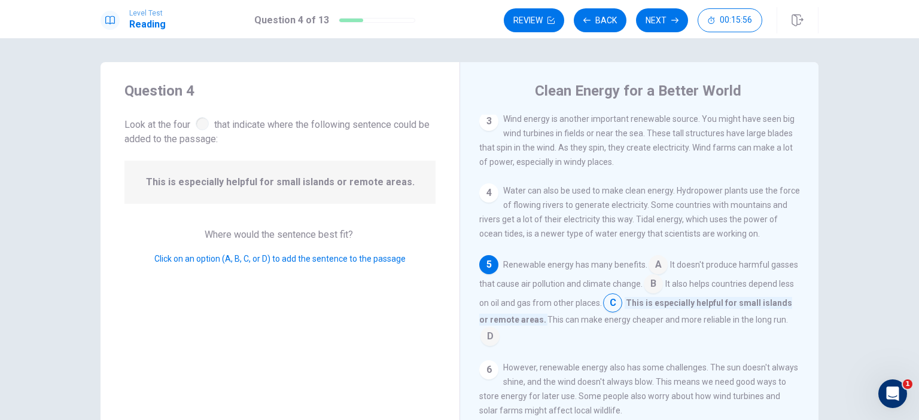
click at [663, 290] on input at bounding box center [652, 285] width 19 height 19
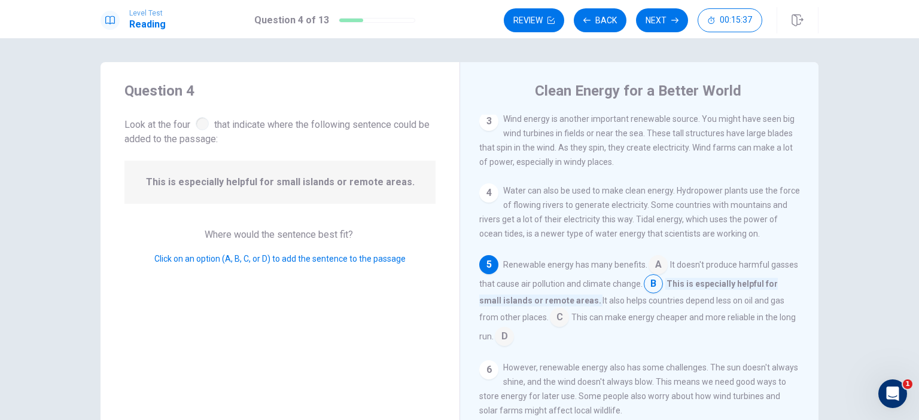
click at [514, 343] on input at bounding box center [504, 337] width 19 height 19
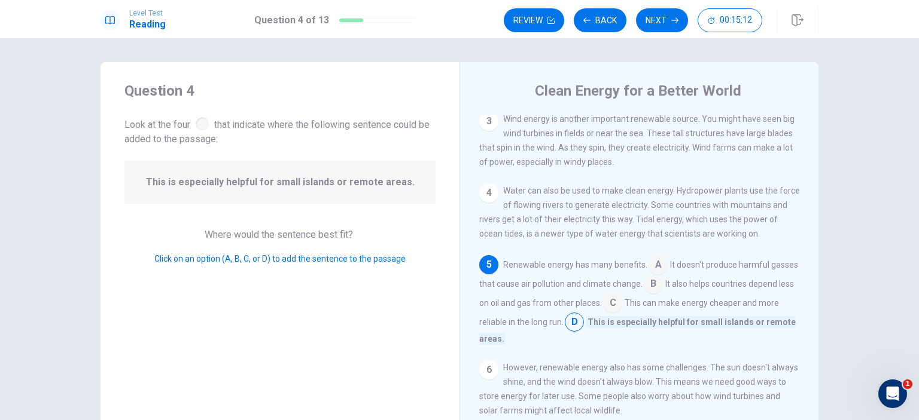
click at [622, 308] on input at bounding box center [612, 304] width 19 height 19
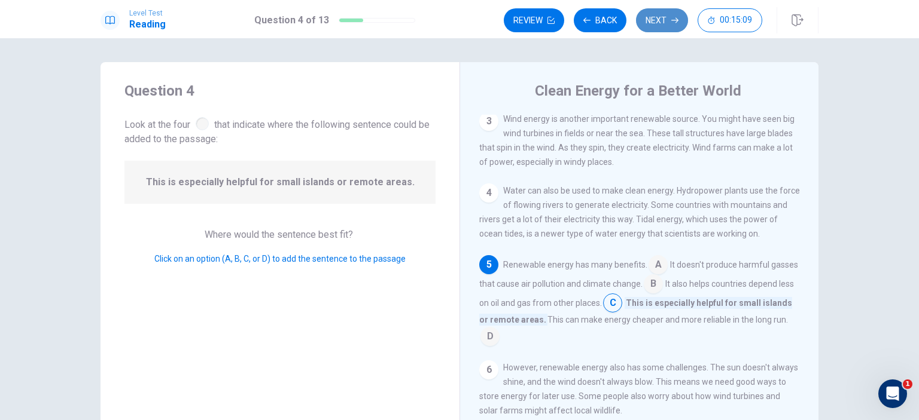
click at [660, 23] on button "Next" at bounding box center [662, 20] width 52 height 24
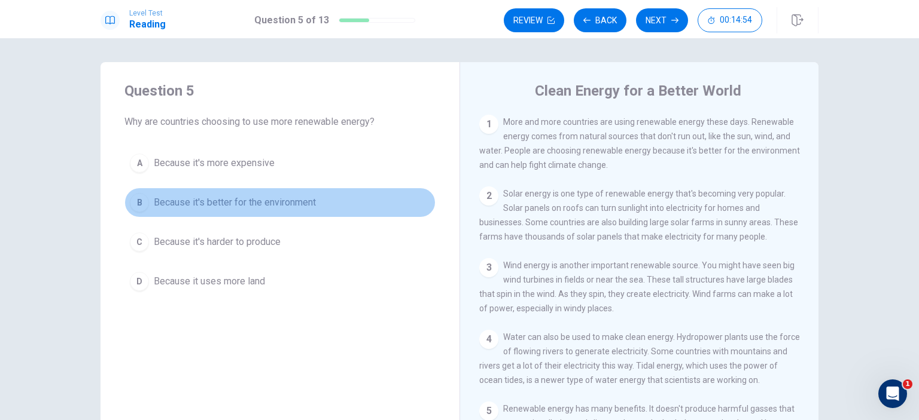
click at [294, 213] on button "B Because it's better for the environment" at bounding box center [279, 203] width 311 height 30
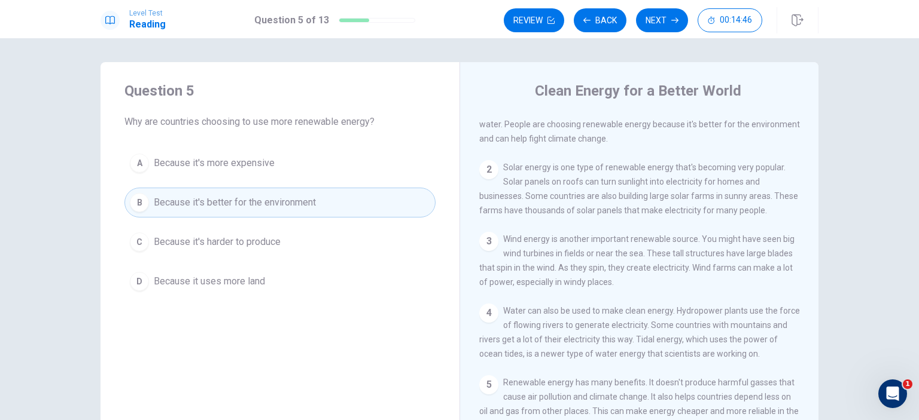
scroll to position [31, 0]
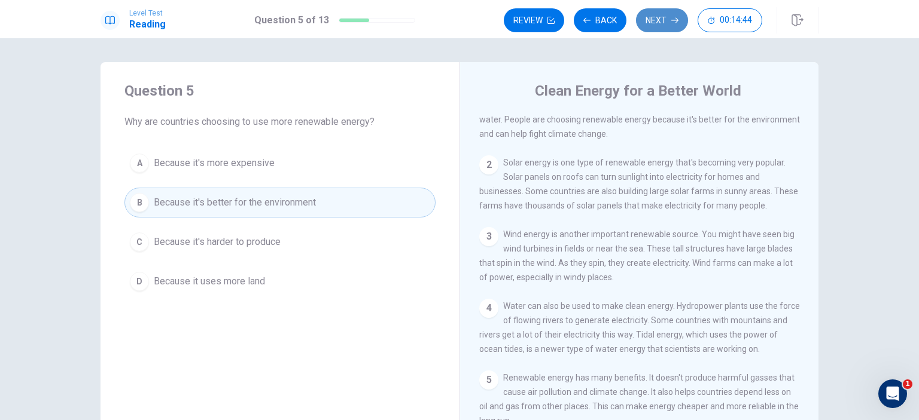
click at [664, 23] on button "Next" at bounding box center [662, 20] width 52 height 24
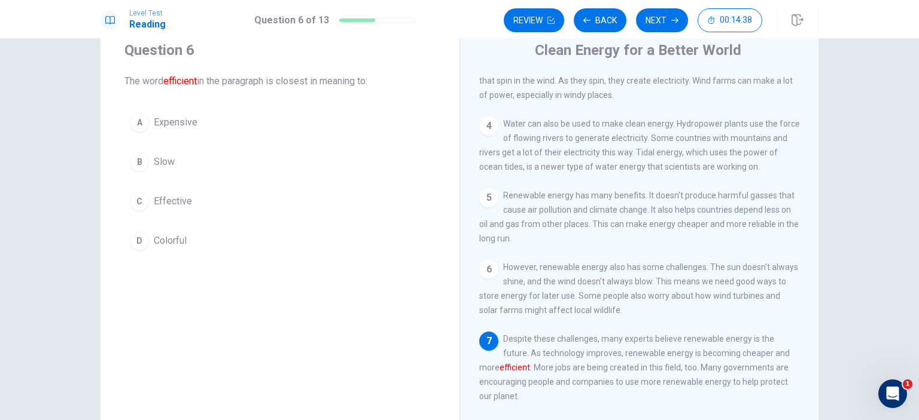
scroll to position [81, 0]
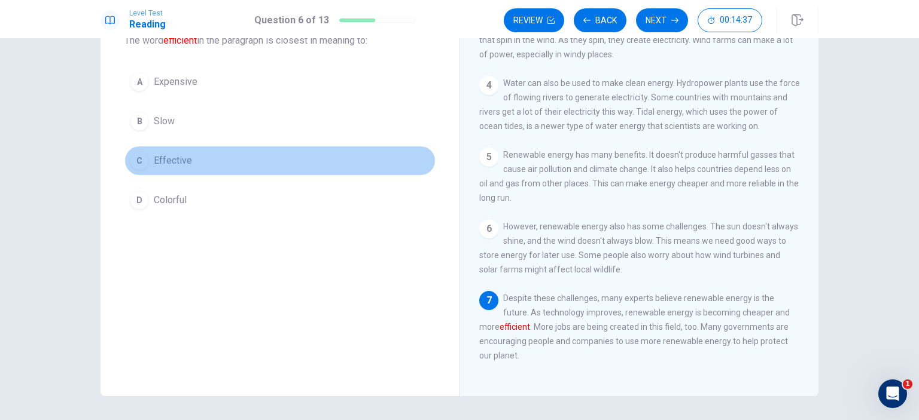
click at [224, 170] on button "C Effective" at bounding box center [279, 161] width 311 height 30
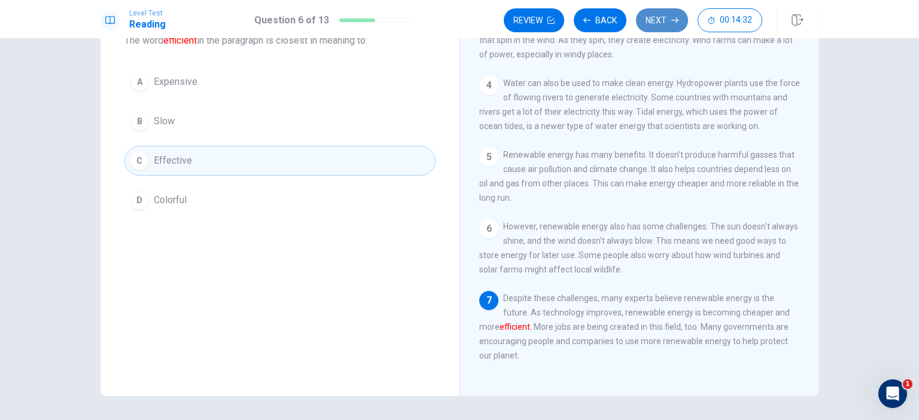
click at [663, 20] on button "Next" at bounding box center [662, 20] width 52 height 24
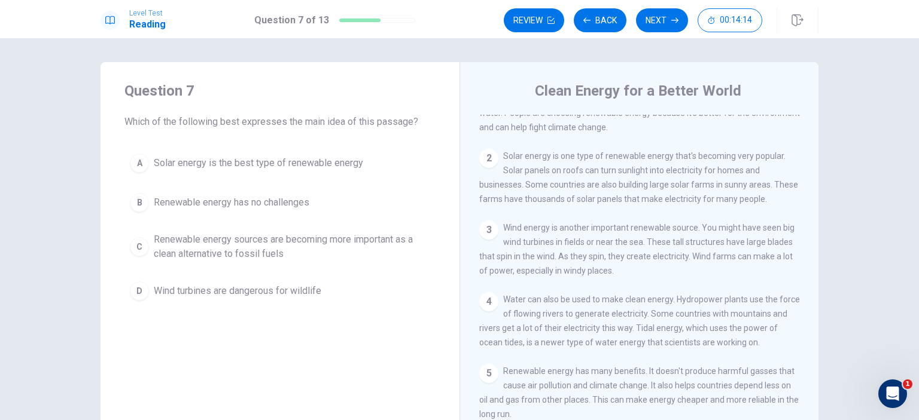
scroll to position [38, 0]
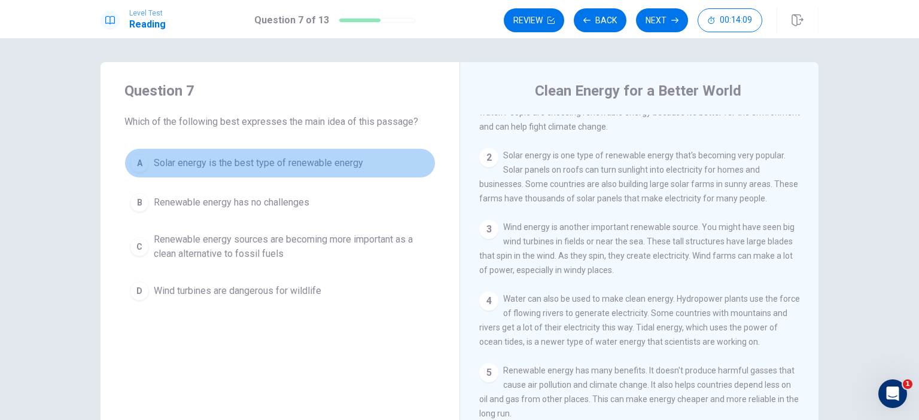
click at [287, 161] on span "Solar energy is the best type of renewable energy" at bounding box center [258, 163] width 209 height 14
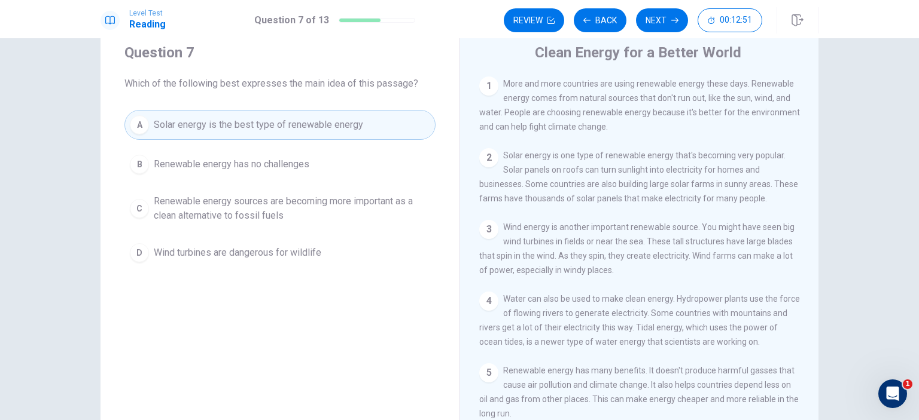
scroll to position [33, 0]
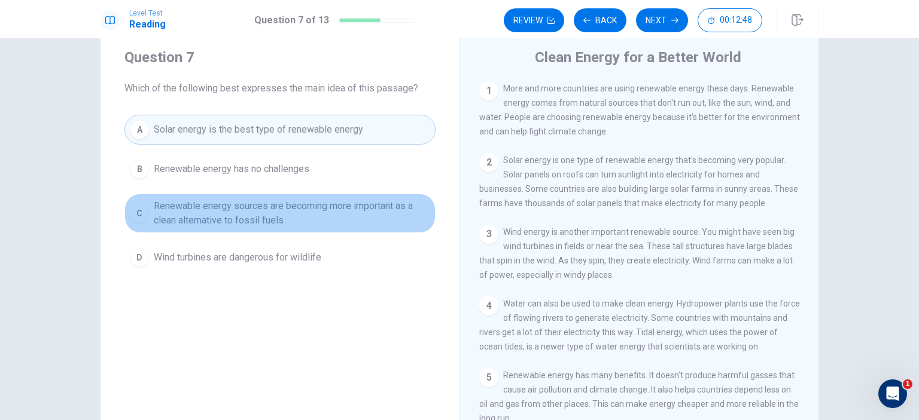
click at [376, 218] on span "Renewable energy sources are becoming more important as a clean alternative to …" at bounding box center [292, 213] width 276 height 29
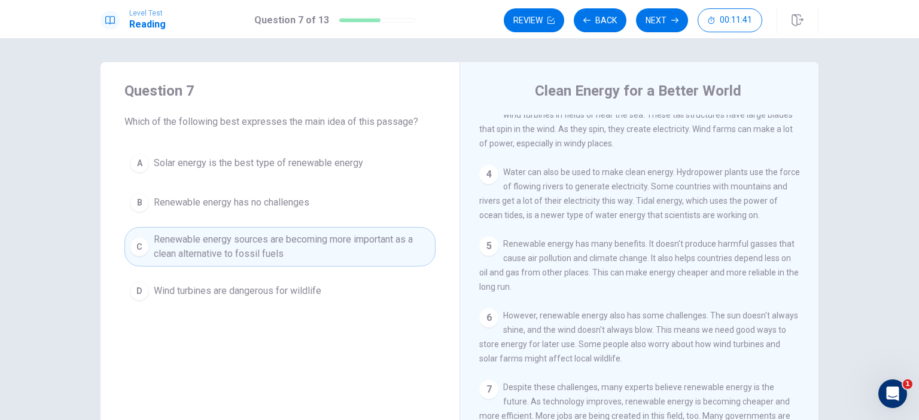
scroll to position [187, 0]
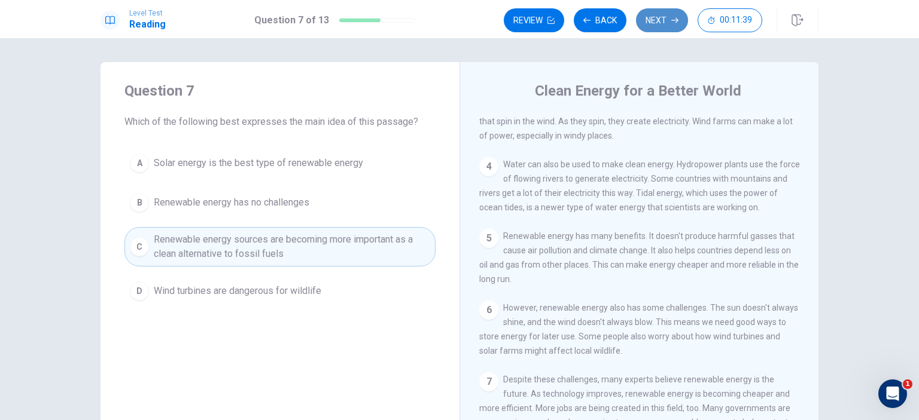
click at [678, 20] on icon "button" at bounding box center [674, 20] width 7 height 5
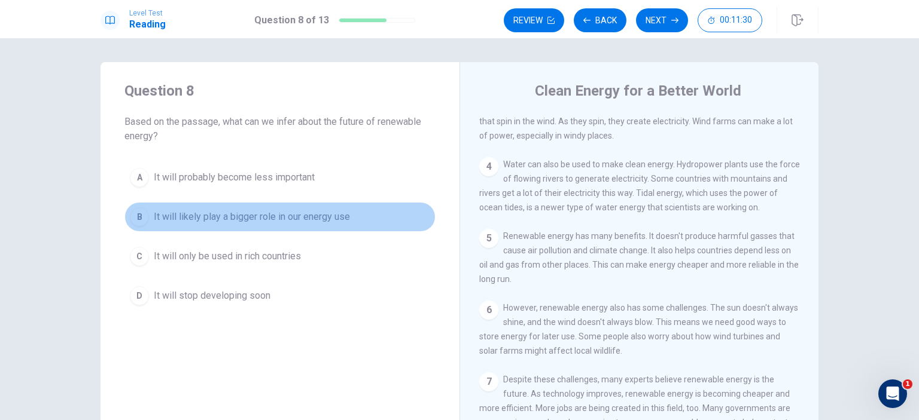
click at [306, 216] on span "It will likely play a bigger role in our energy use" at bounding box center [252, 217] width 196 height 14
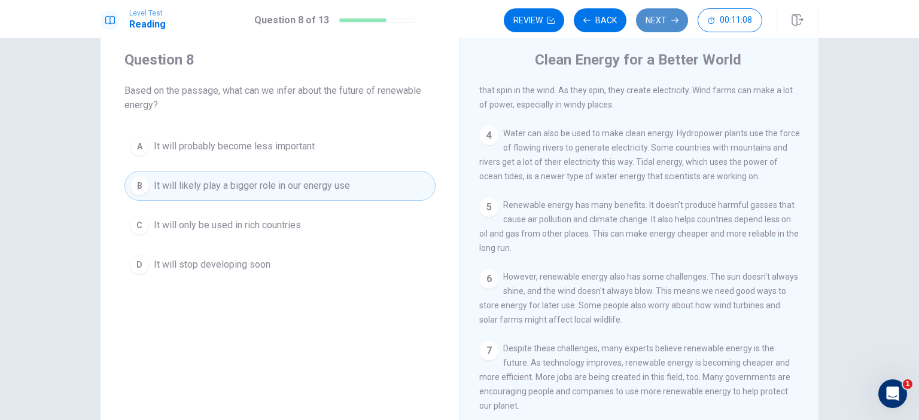
click at [667, 22] on button "Next" at bounding box center [662, 20] width 52 height 24
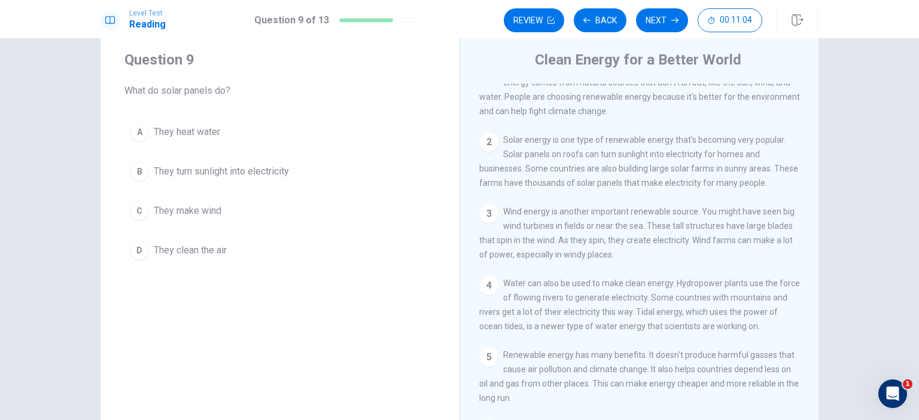
scroll to position [20, 0]
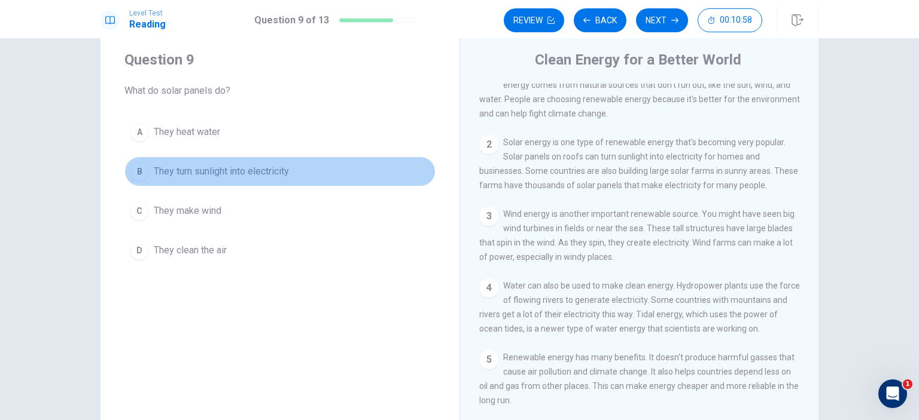
click at [245, 167] on span "They turn sunlight into electricity" at bounding box center [221, 171] width 135 height 14
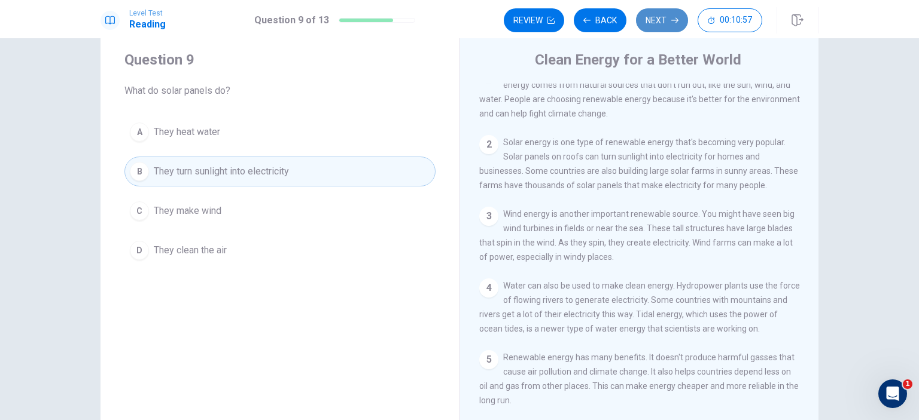
click at [651, 23] on button "Next" at bounding box center [662, 20] width 52 height 24
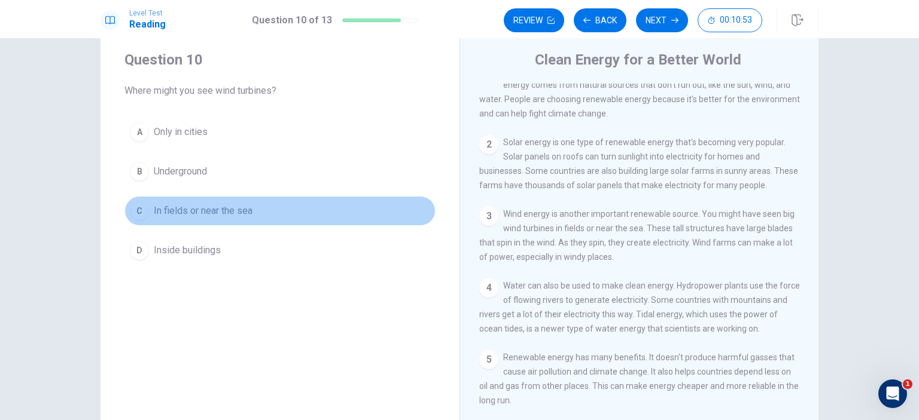
click at [188, 210] on span "In fields or near the sea" at bounding box center [203, 211] width 99 height 14
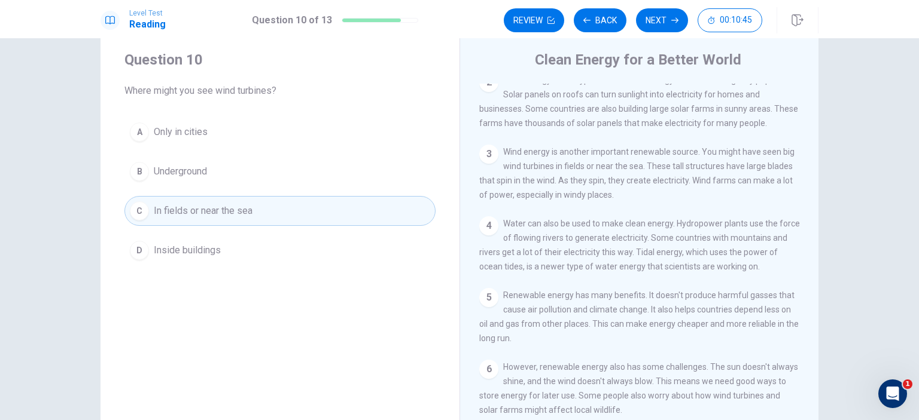
scroll to position [83, 0]
click at [663, 26] on button "Next" at bounding box center [662, 20] width 52 height 24
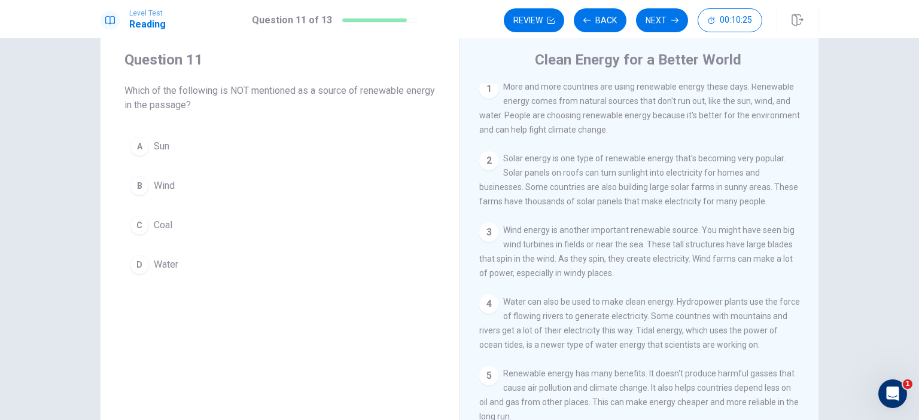
scroll to position [0, 0]
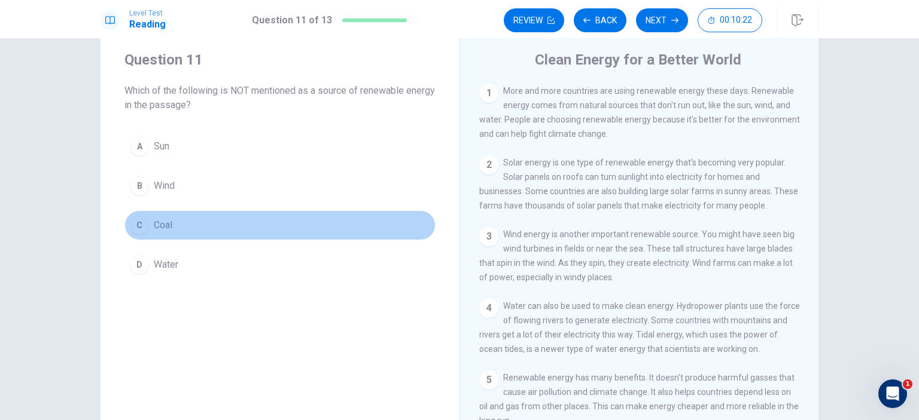
click at [193, 230] on button "C Coal" at bounding box center [279, 225] width 311 height 30
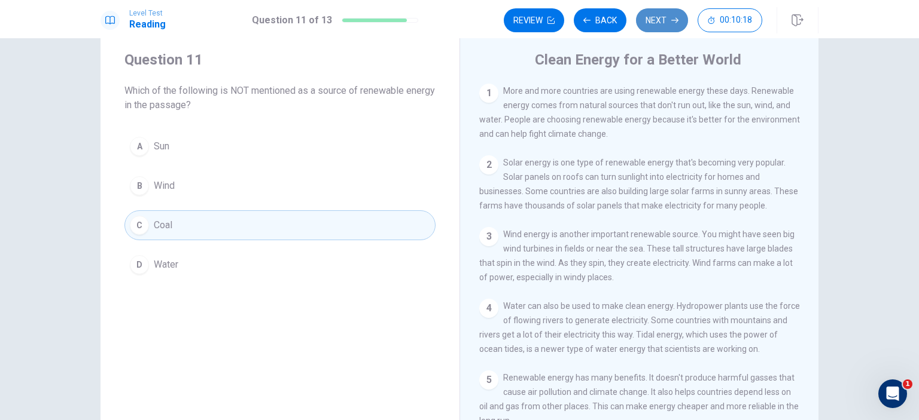
click at [663, 19] on button "Next" at bounding box center [662, 20] width 52 height 24
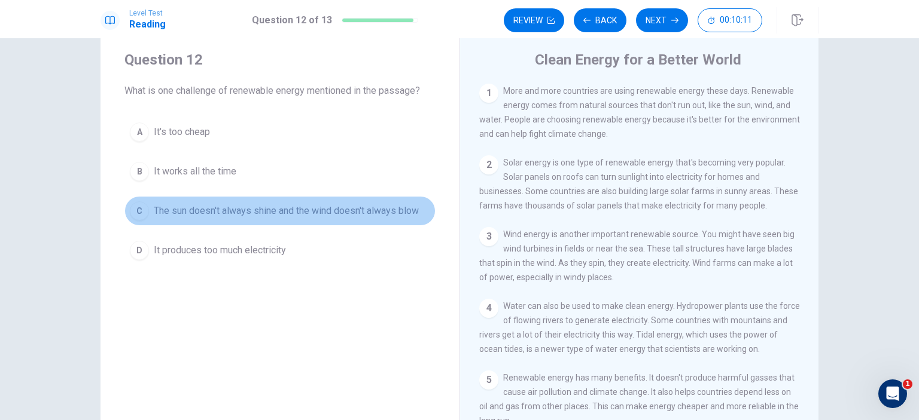
click at [268, 212] on span "The sun doesn't always shine and the wind doesn't always blow" at bounding box center [286, 211] width 265 height 14
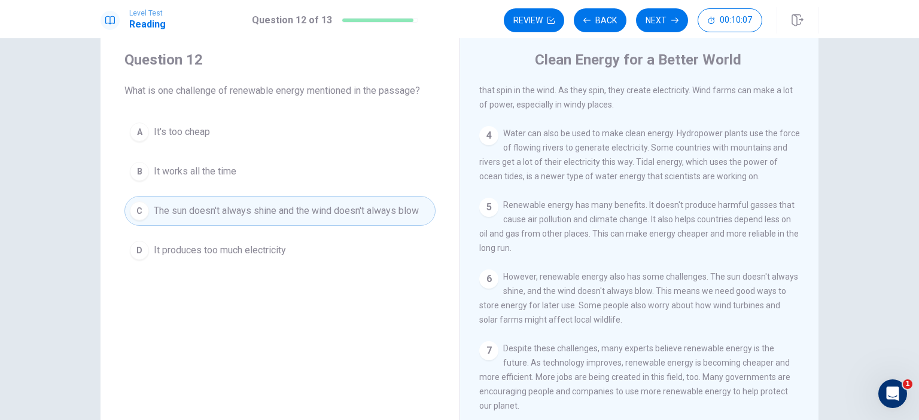
scroll to position [187, 0]
click at [660, 22] on button "Next" at bounding box center [662, 20] width 52 height 24
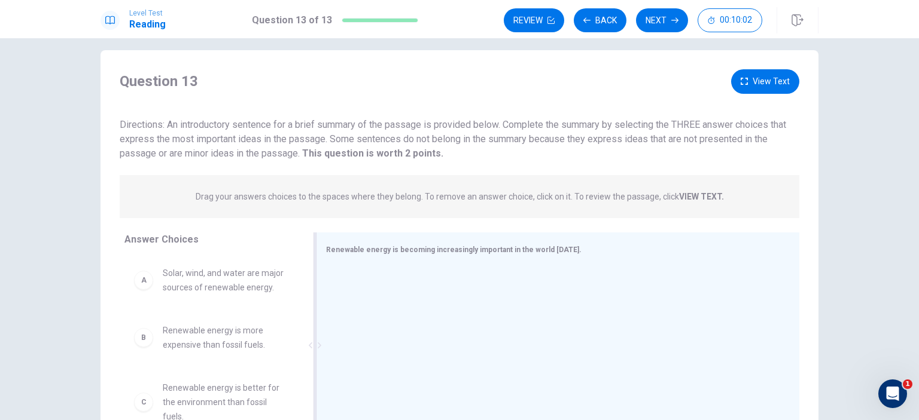
scroll to position [12, 0]
click at [473, 192] on p "Drag your answers choices to the spaces where they belong. To remove an answer …" at bounding box center [460, 197] width 528 height 10
click at [746, 87] on button "View Text" at bounding box center [765, 81] width 68 height 25
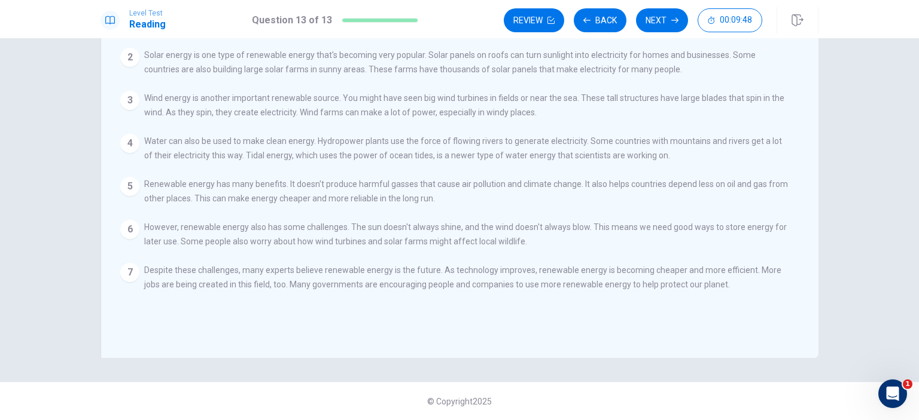
scroll to position [0, 0]
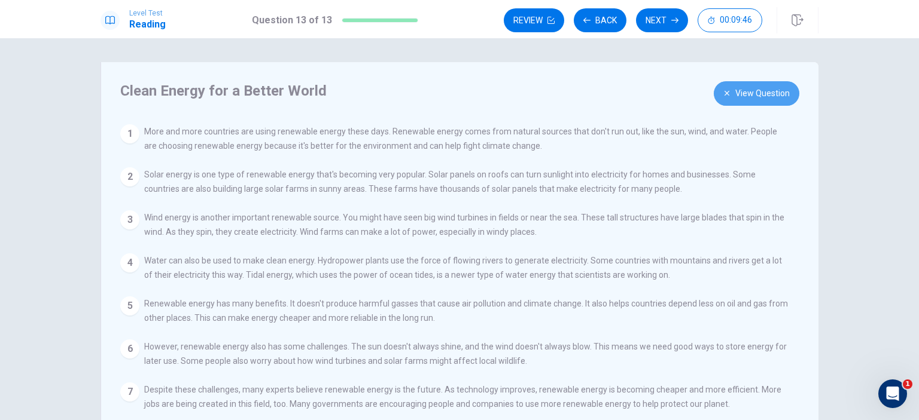
click at [744, 96] on button "View Question" at bounding box center [756, 93] width 86 height 25
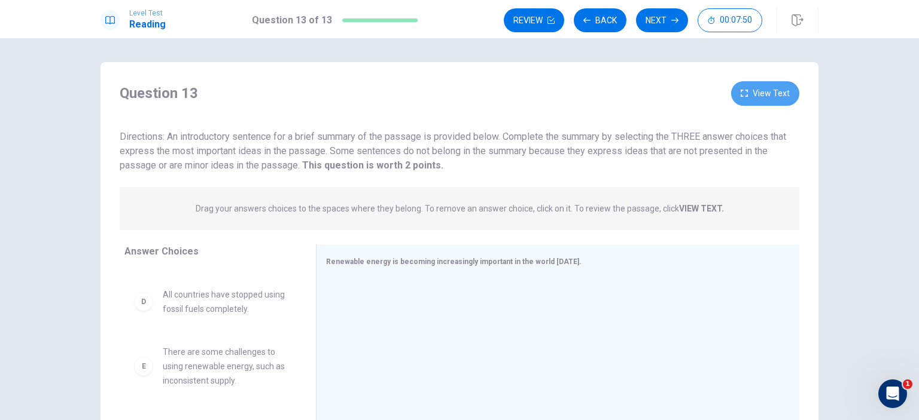
click at [764, 97] on button "View Text" at bounding box center [765, 93] width 68 height 25
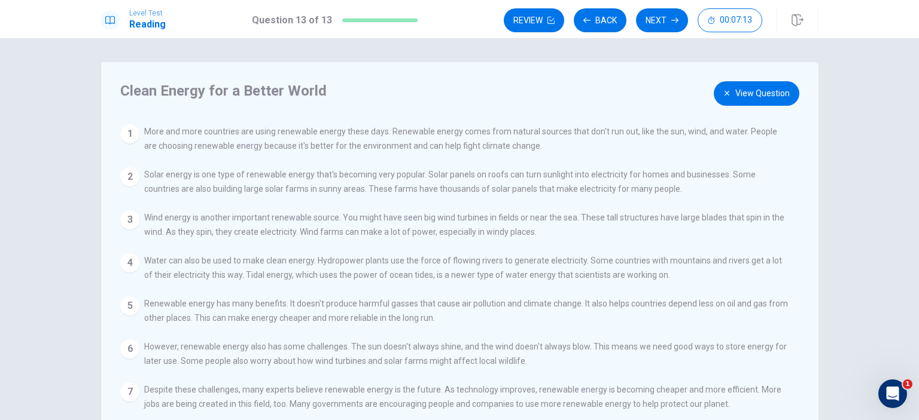
click at [744, 92] on button "View Question" at bounding box center [756, 93] width 86 height 25
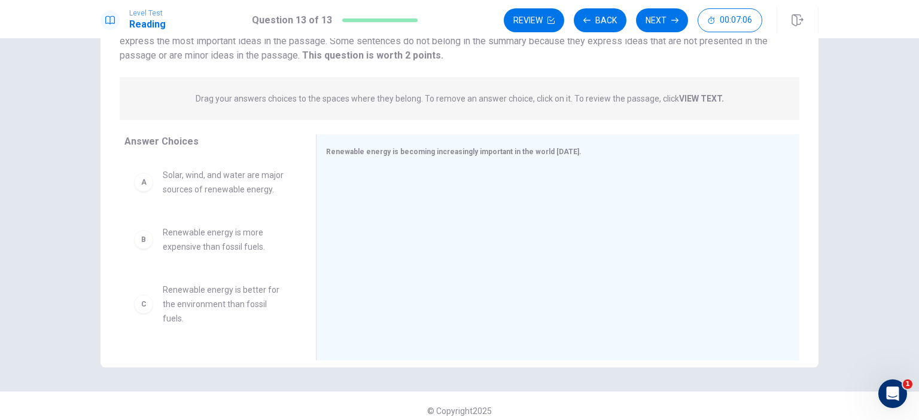
click at [248, 181] on span "Solar, wind, and water are major sources of renewable energy." at bounding box center [225, 182] width 124 height 29
drag, startPoint x: 187, startPoint y: 189, endPoint x: 629, endPoint y: 161, distance: 442.8
click at [143, 188] on div "A" at bounding box center [143, 182] width 19 height 19
drag, startPoint x: 143, startPoint y: 188, endPoint x: 331, endPoint y: 176, distance: 188.7
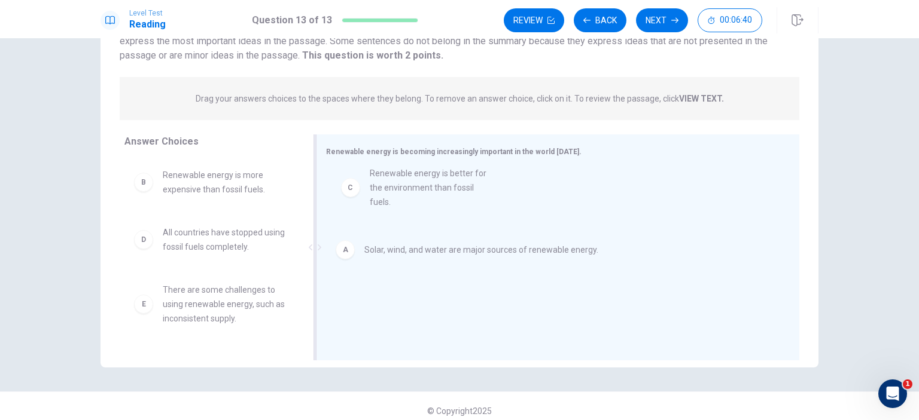
drag, startPoint x: 226, startPoint y: 243, endPoint x: 440, endPoint y: 181, distance: 222.9
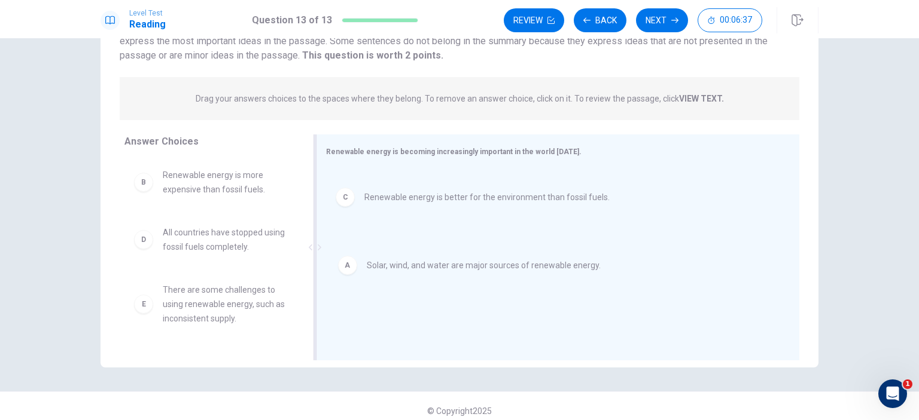
drag, startPoint x: 343, startPoint y: 196, endPoint x: 348, endPoint y: 279, distance: 83.9
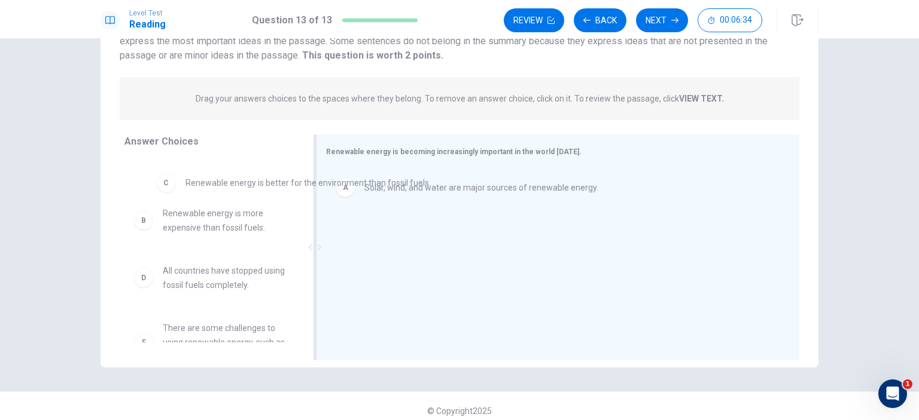
drag, startPoint x: 346, startPoint y: 242, endPoint x: 166, endPoint y: 188, distance: 187.7
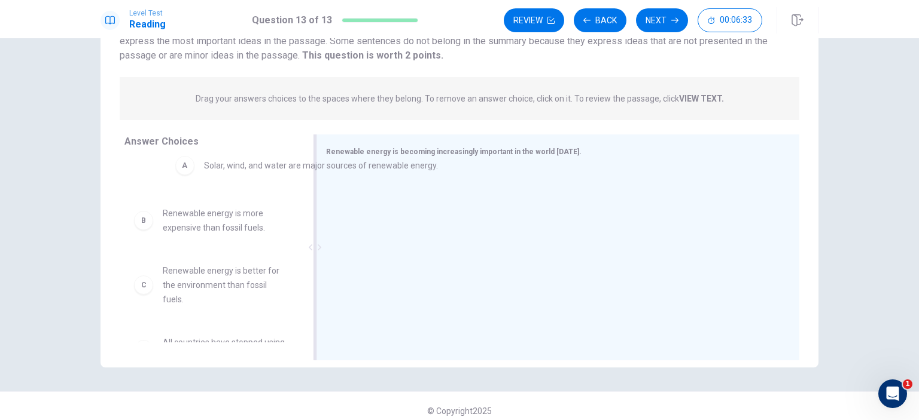
drag, startPoint x: 344, startPoint y: 190, endPoint x: 160, endPoint y: 165, distance: 185.3
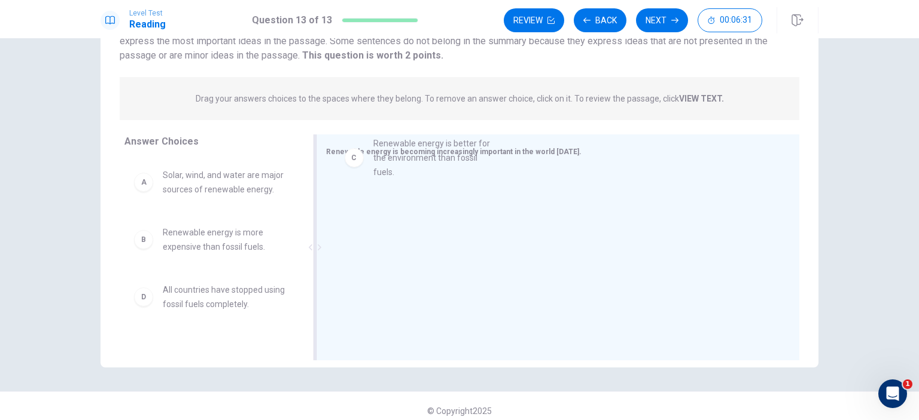
drag, startPoint x: 151, startPoint y: 306, endPoint x: 383, endPoint y: 150, distance: 279.8
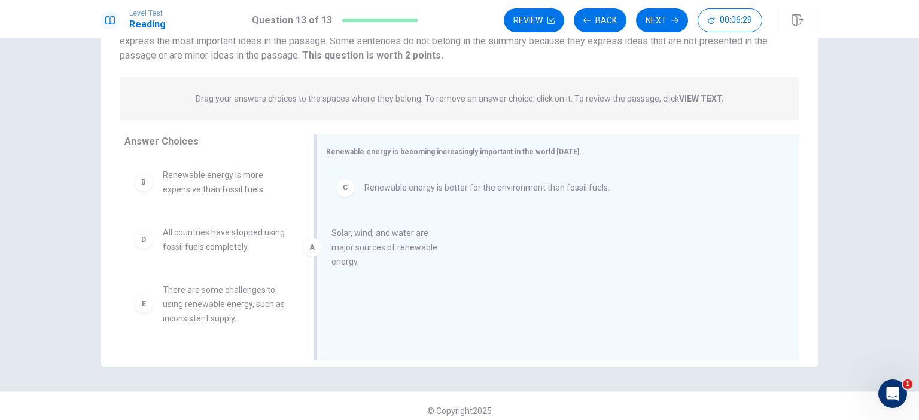
drag, startPoint x: 228, startPoint y: 181, endPoint x: 438, endPoint y: 246, distance: 220.2
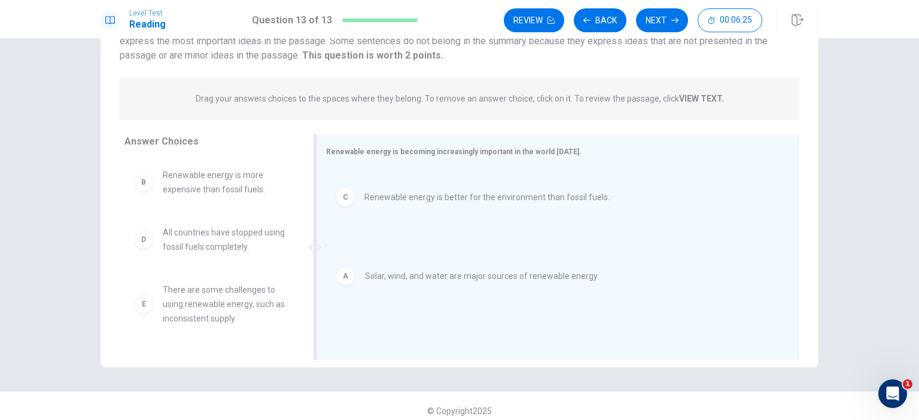
drag, startPoint x: 348, startPoint y: 196, endPoint x: 352, endPoint y: 295, distance: 99.3
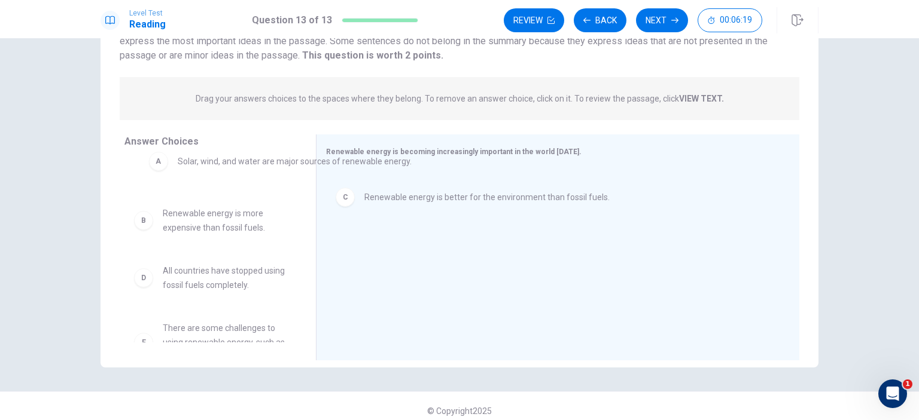
drag, startPoint x: 395, startPoint y: 188, endPoint x: 197, endPoint y: 164, distance: 199.4
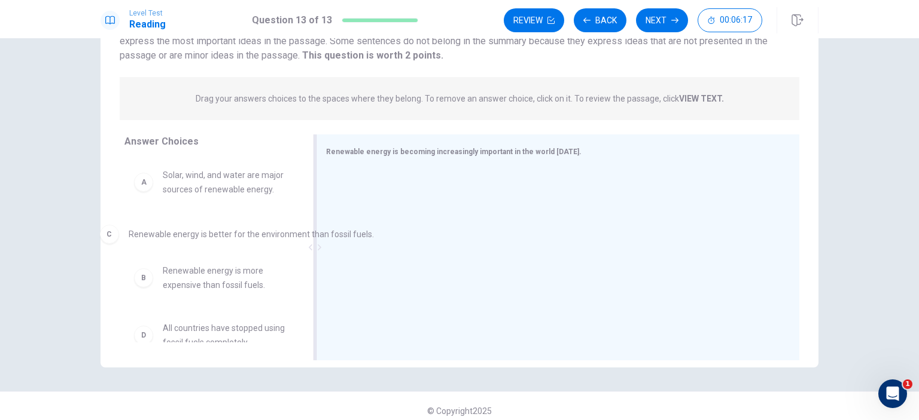
drag, startPoint x: 383, startPoint y: 193, endPoint x: 146, endPoint y: 239, distance: 241.4
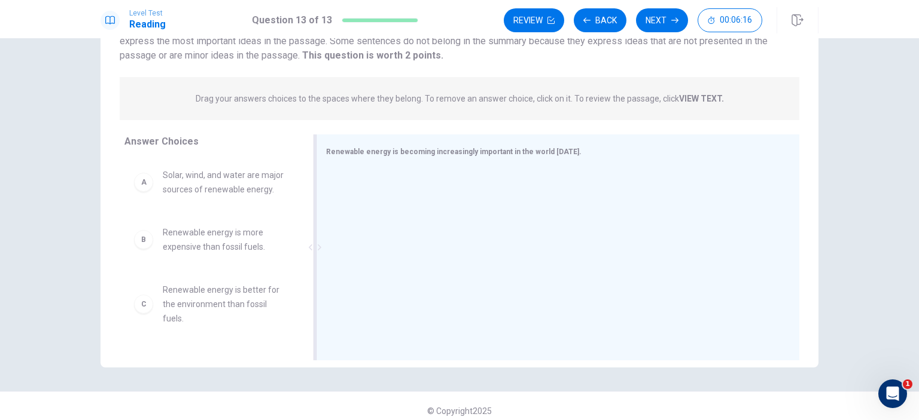
scroll to position [1, 0]
drag, startPoint x: 187, startPoint y: 312, endPoint x: 379, endPoint y: 192, distance: 226.2
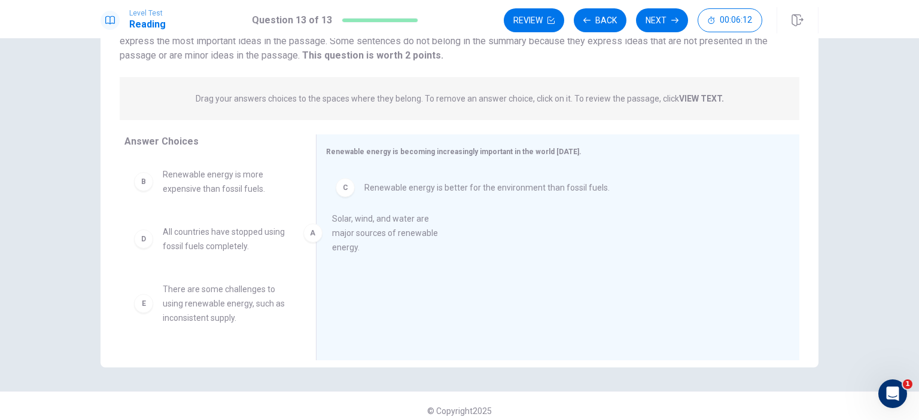
scroll to position [0, 0]
drag, startPoint x: 228, startPoint y: 182, endPoint x: 441, endPoint y: 243, distance: 221.4
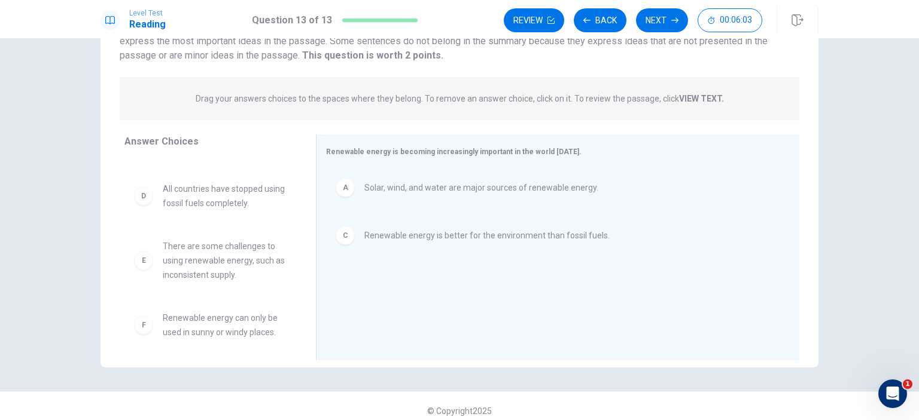
scroll to position [50, 0]
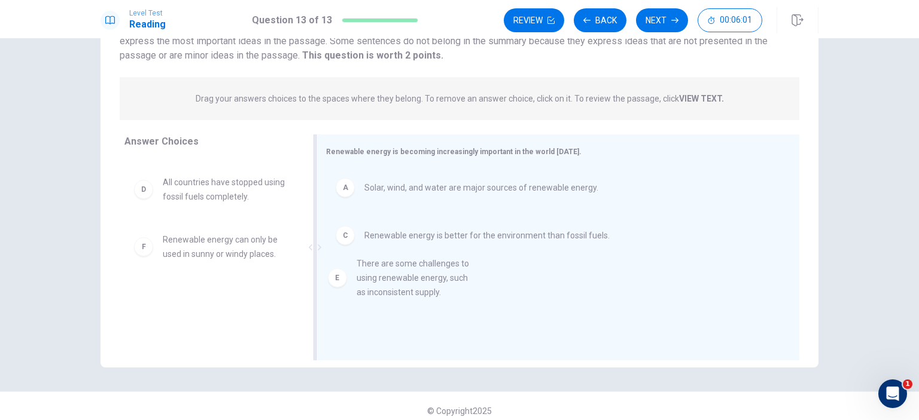
drag, startPoint x: 215, startPoint y: 259, endPoint x: 416, endPoint y: 283, distance: 201.7
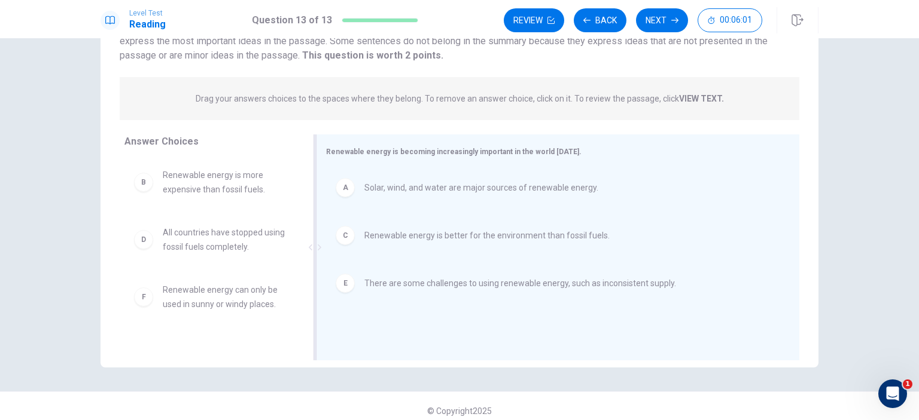
scroll to position [0, 0]
click at [658, 19] on button "Next" at bounding box center [662, 20] width 52 height 24
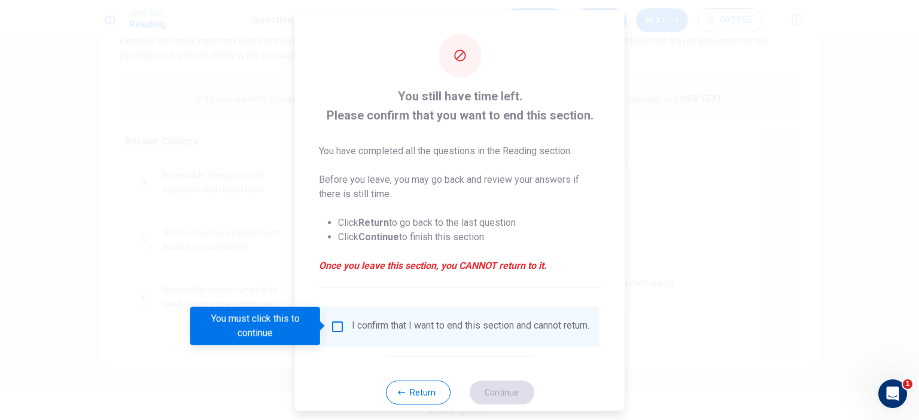
click at [337, 325] on input "You must click this to continue" at bounding box center [337, 326] width 14 height 14
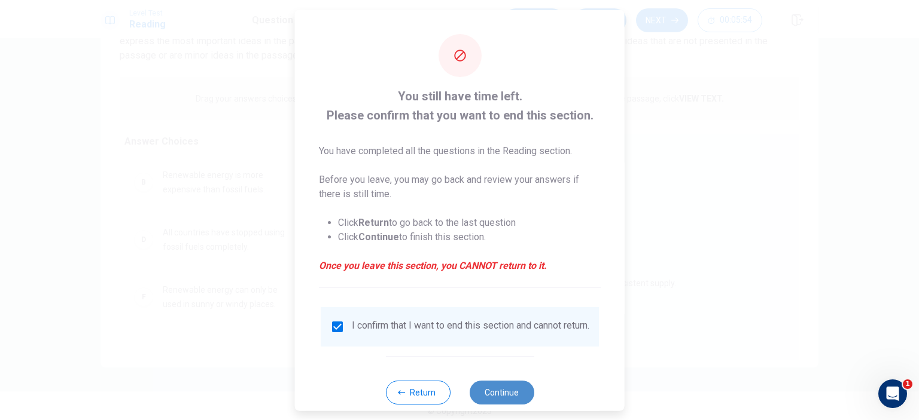
click at [509, 396] on button "Continue" at bounding box center [501, 392] width 65 height 24
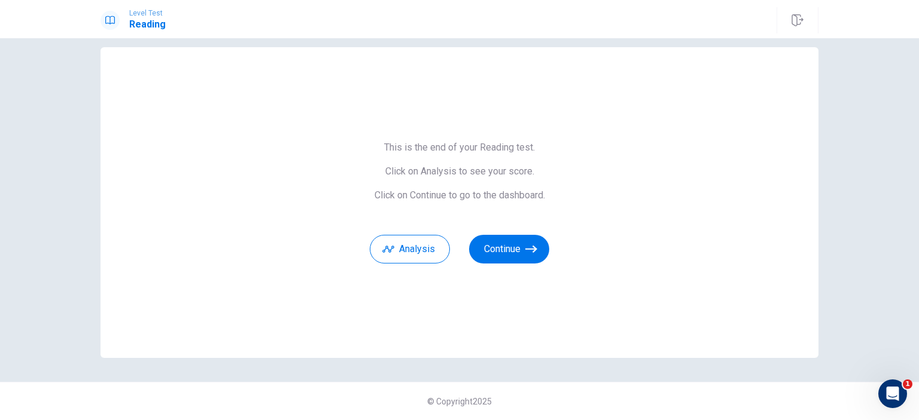
scroll to position [14, 0]
click at [398, 248] on button "Analysis" at bounding box center [410, 250] width 80 height 29
